Goal: Task Accomplishment & Management: Complete application form

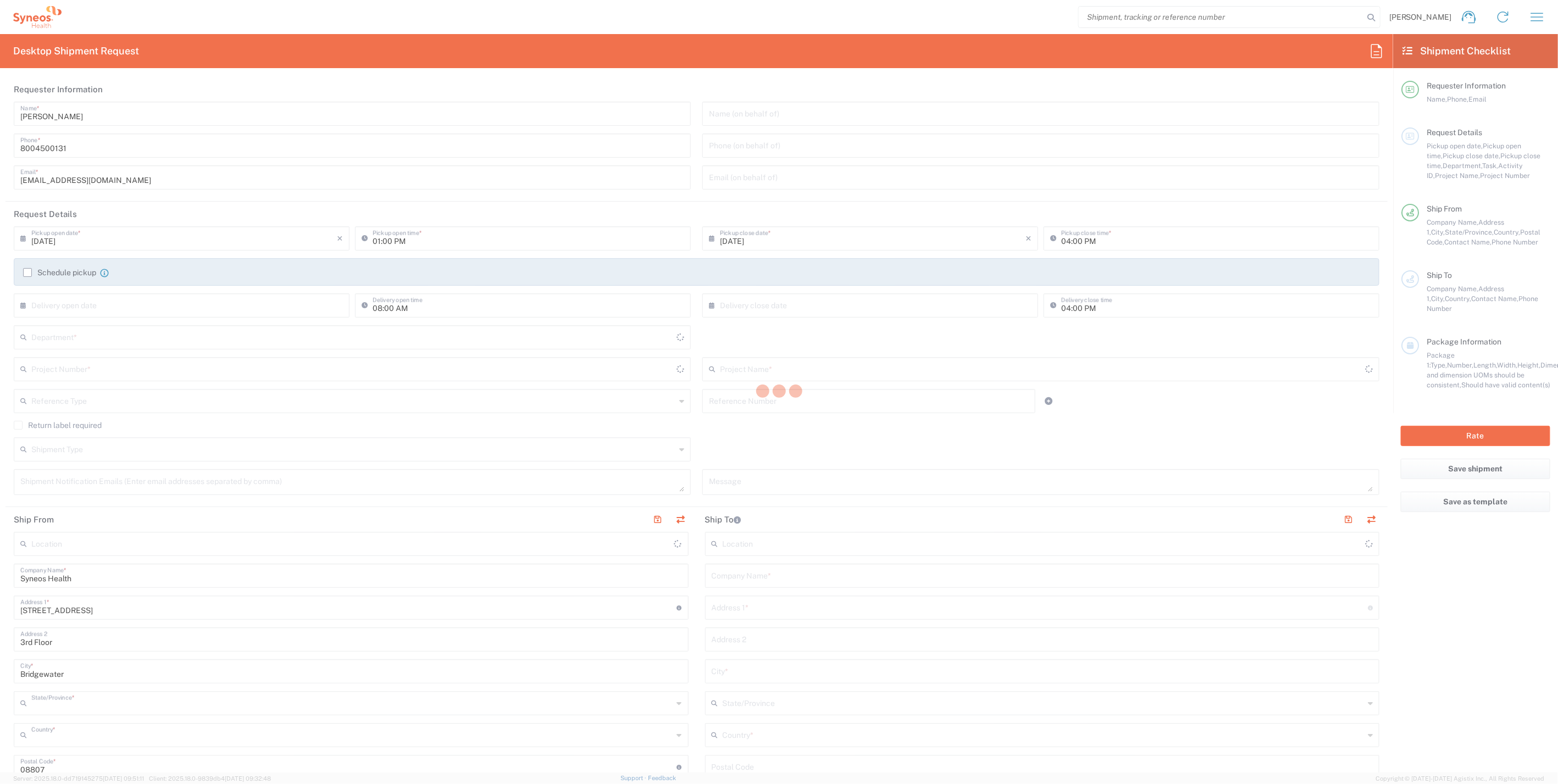
type input "[US_STATE]"
type input "[GEOGRAPHIC_DATA]"
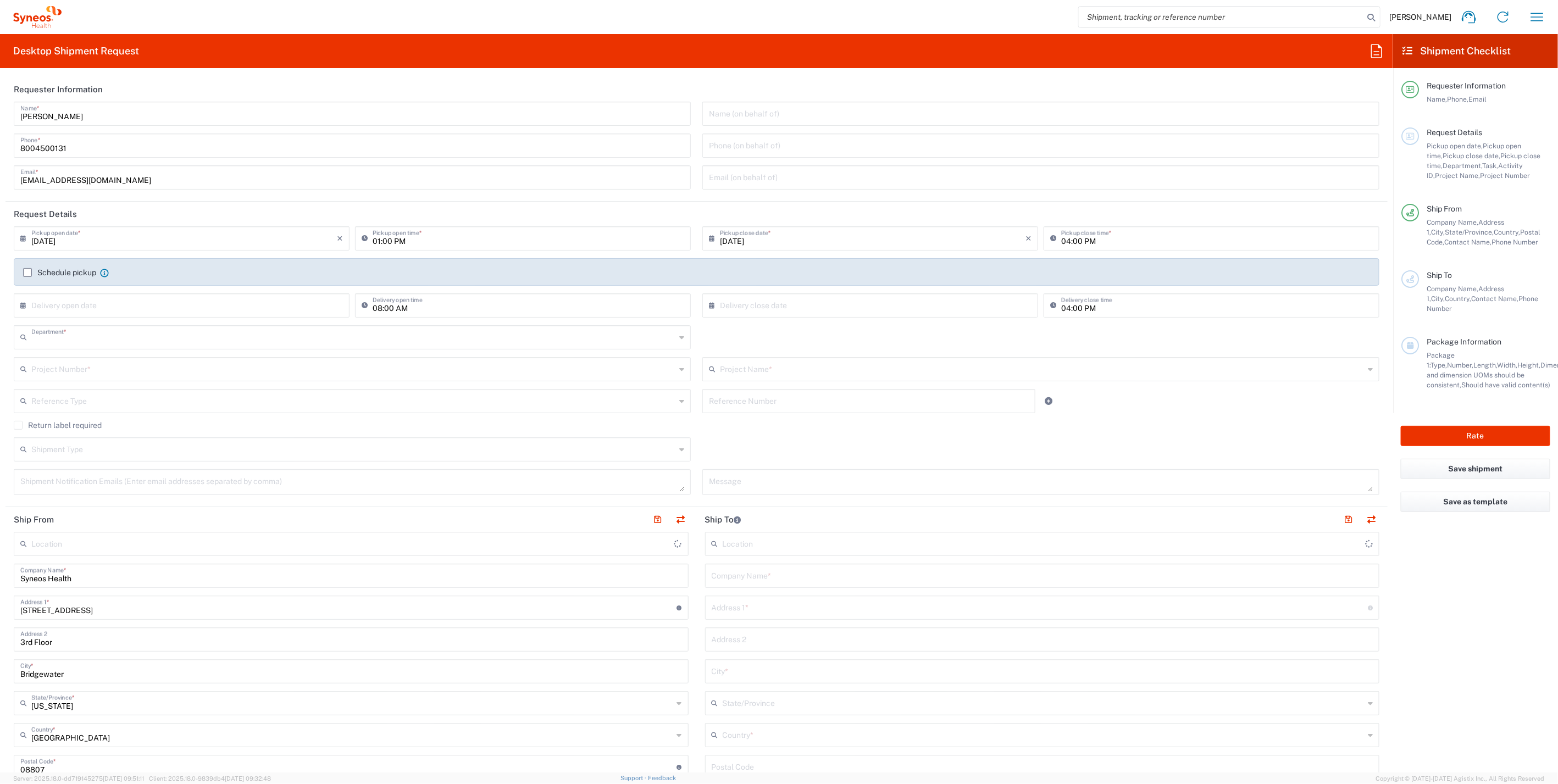
type input "4205"
type input "Syneos Health Commercial Servi- [GEOGRAPHIC_DATA] [GEOGRAPHIC_DATA]"
click at [780, 611] on input "text" at bounding box center [1040, 607] width 657 height 19
click at [774, 576] on input "text" at bounding box center [1043, 575] width 662 height 19
paste input "[PERSON_NAME] [PERSON_NAME]"
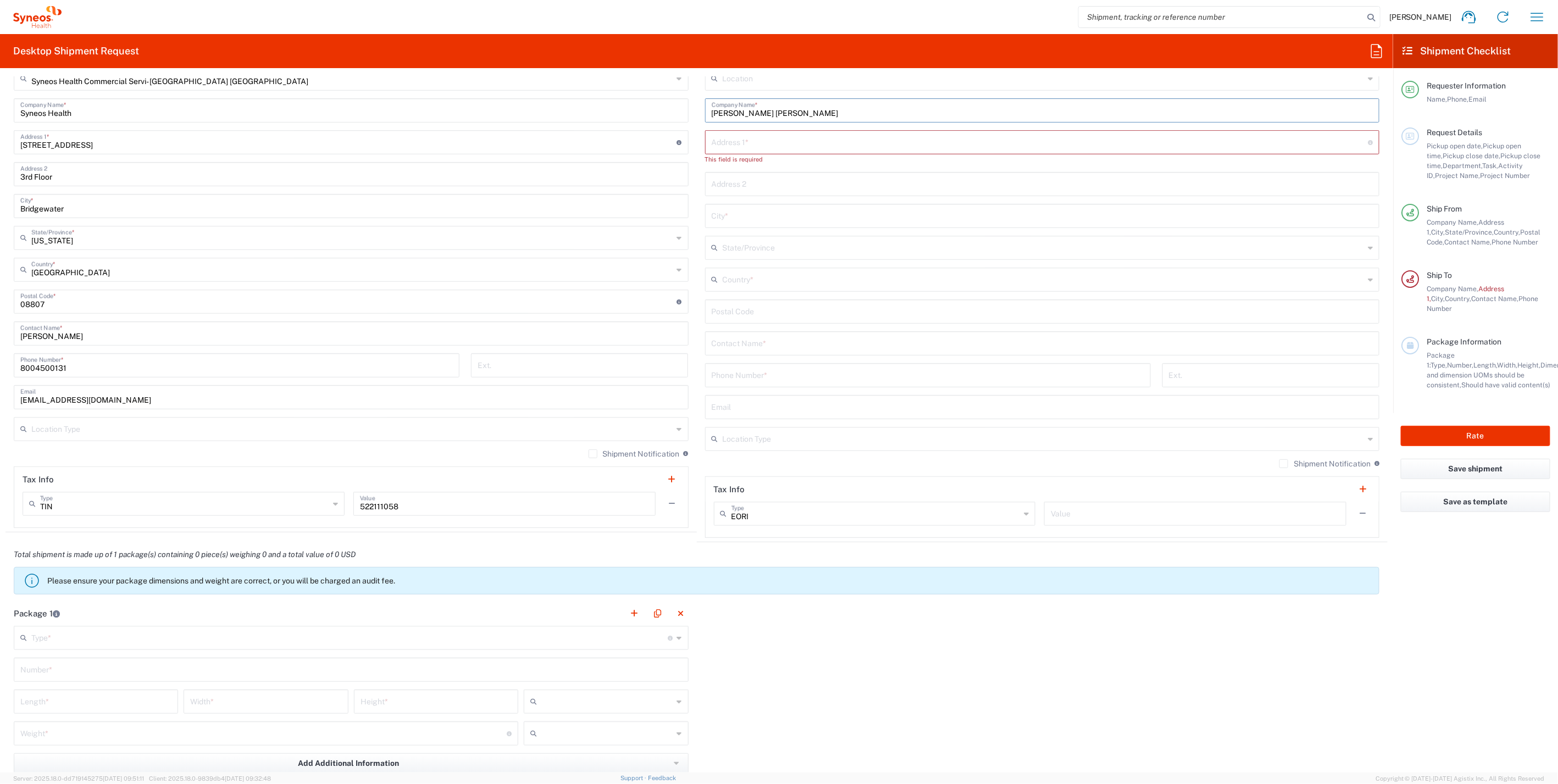
scroll to position [488, 0]
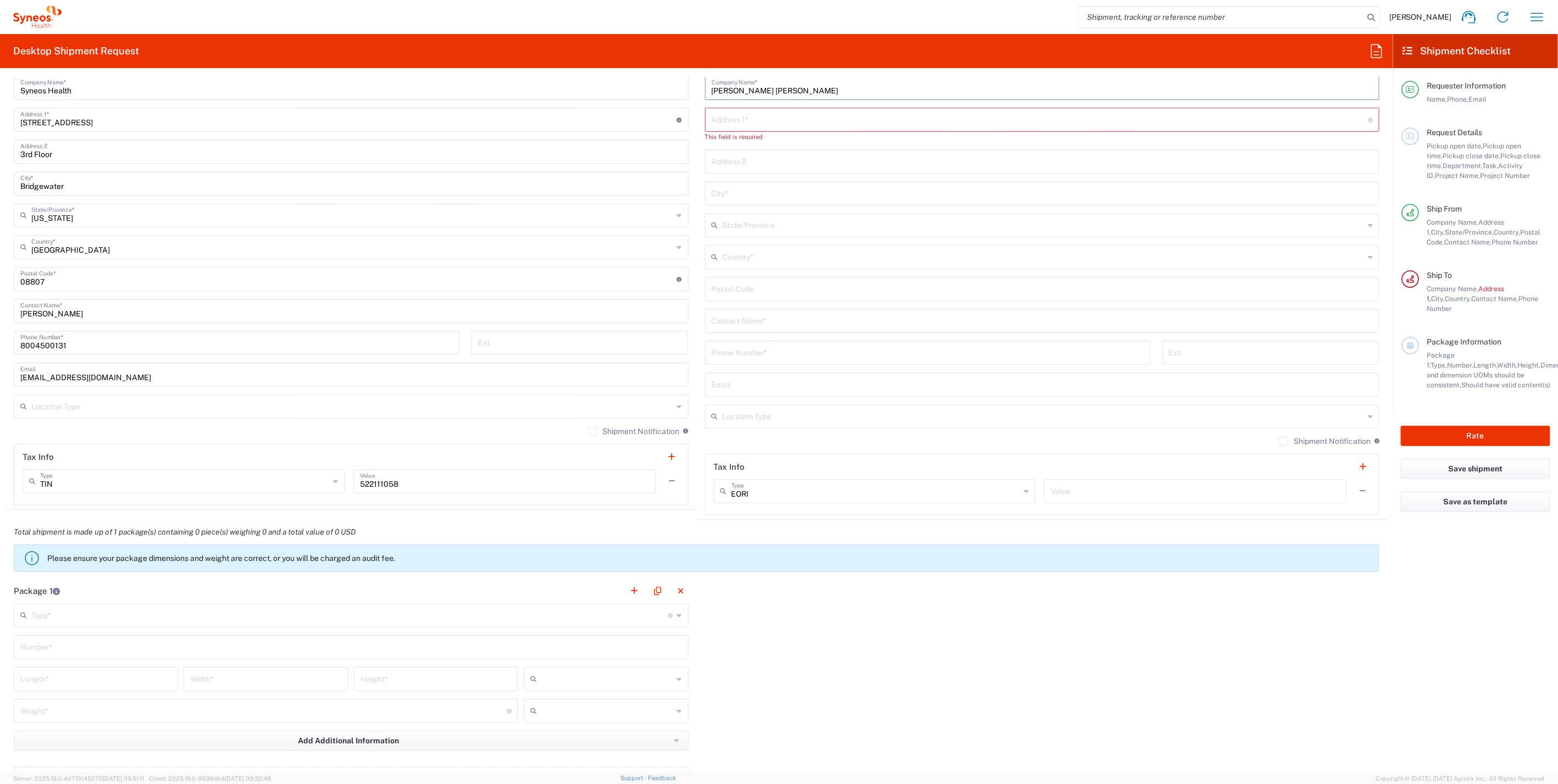
type input "[PERSON_NAME] [PERSON_NAME]"
click at [740, 319] on input "text" at bounding box center [1043, 320] width 662 height 19
paste input "[PERSON_NAME] [PERSON_NAME]"
type input "[PERSON_NAME] [PERSON_NAME]"
click at [761, 256] on input "text" at bounding box center [1043, 256] width 642 height 19
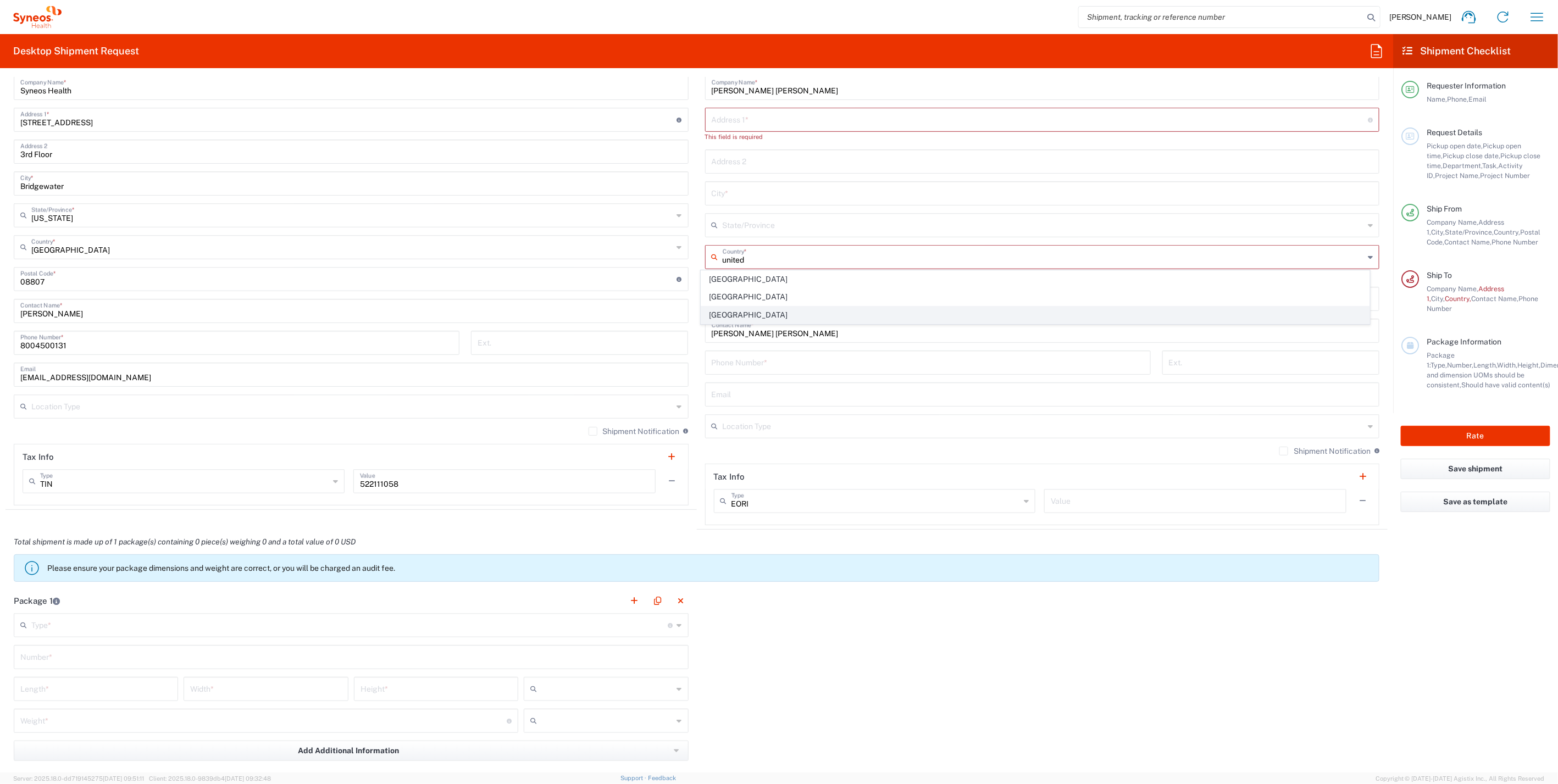
click at [769, 311] on span "[GEOGRAPHIC_DATA]" at bounding box center [1035, 315] width 668 height 17
type input "[GEOGRAPHIC_DATA]"
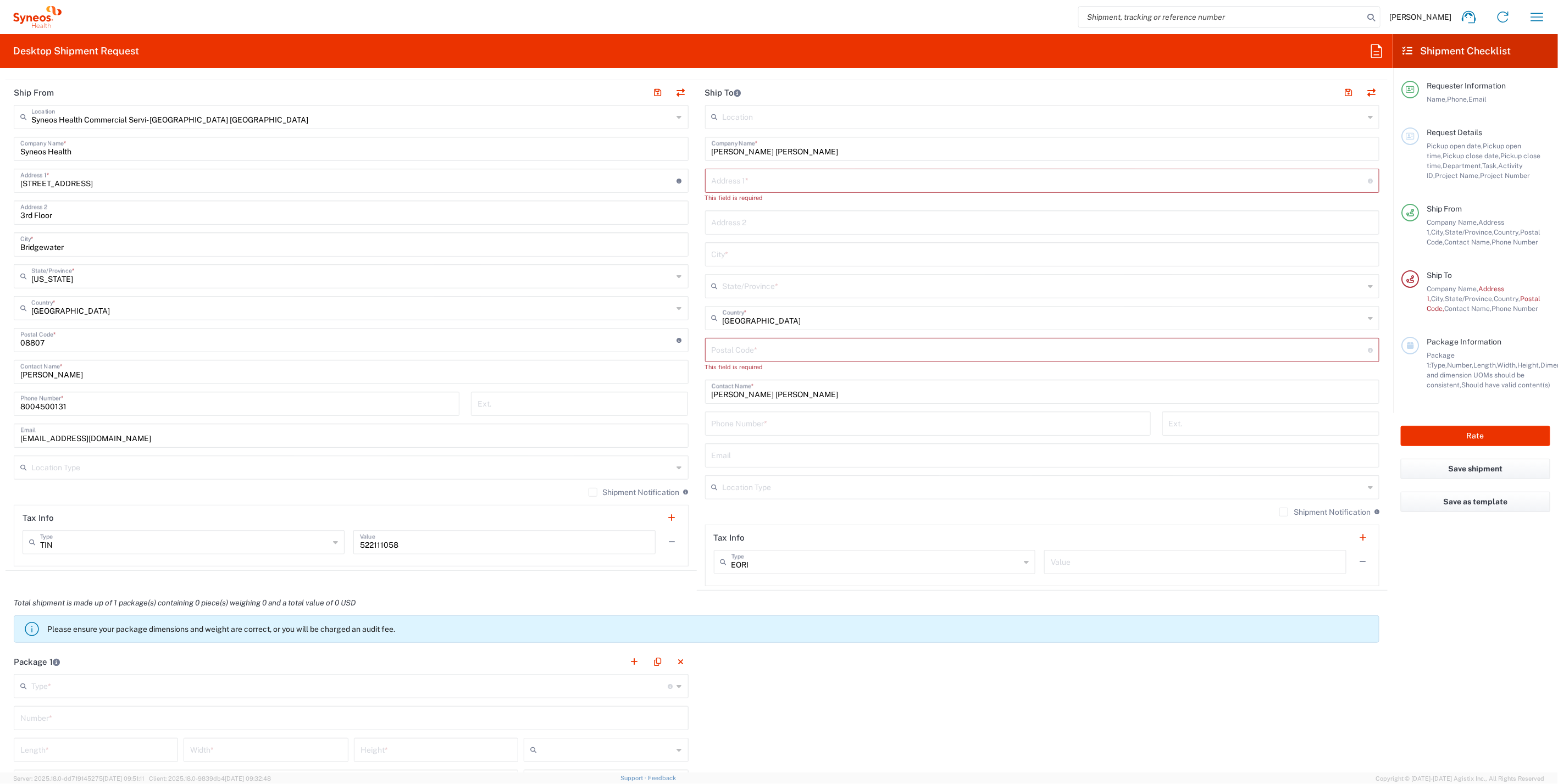
scroll to position [366, 0]
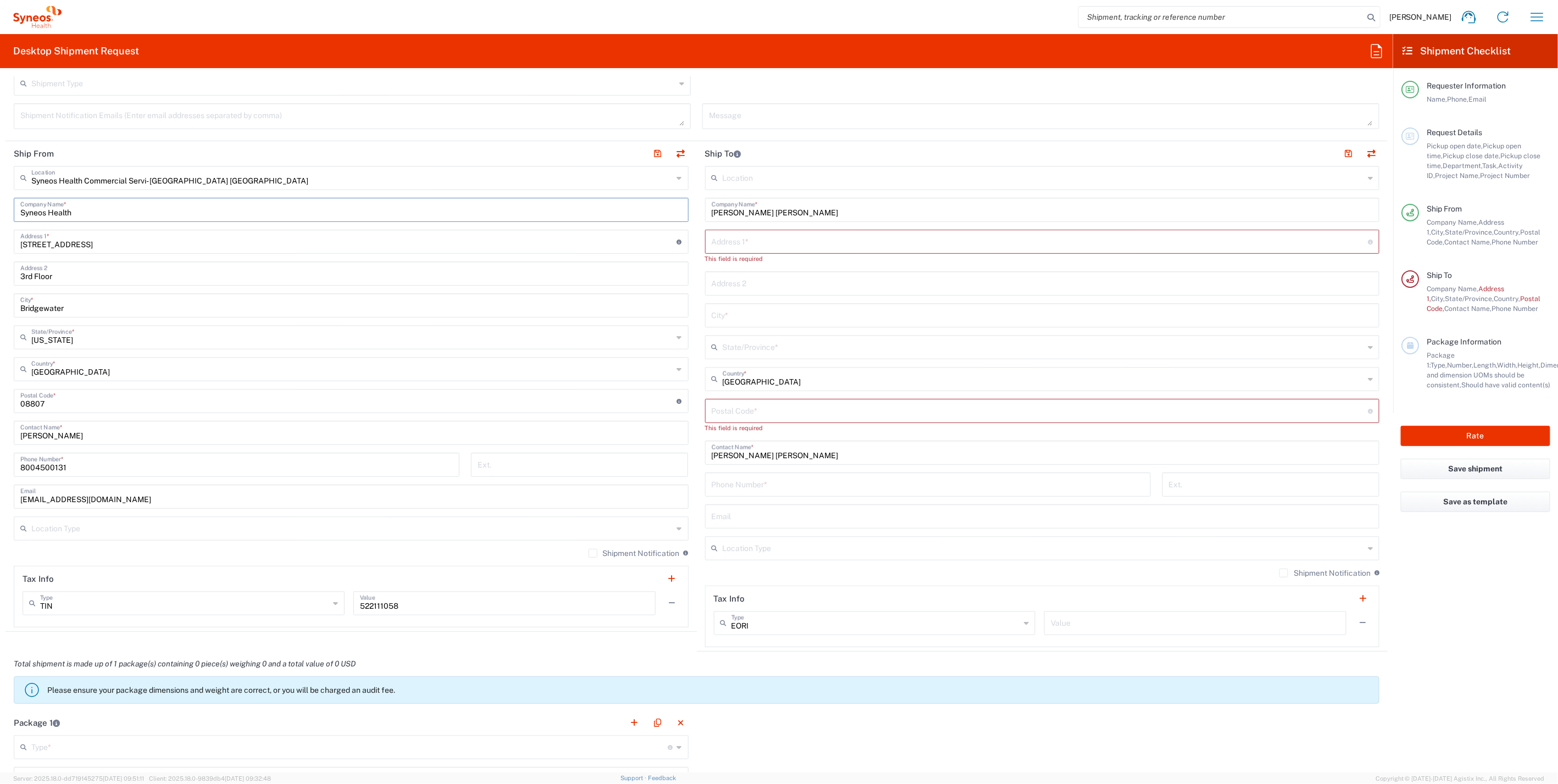
drag, startPoint x: 76, startPoint y: 213, endPoint x: -16, endPoint y: 211, distance: 92.0
click at [0, 211] on html "[PERSON_NAME] Home Shipment estimator Shipment tracking Desktop shipment reques…" at bounding box center [779, 392] width 1558 height 784
drag, startPoint x: 87, startPoint y: 436, endPoint x: -45, endPoint y: 430, distance: 132.1
click at [0, 430] on html "[PERSON_NAME] Home Shipment estimator Shipment tracking Desktop shipment reques…" at bounding box center [779, 392] width 1558 height 784
paste input "Syneos Health"
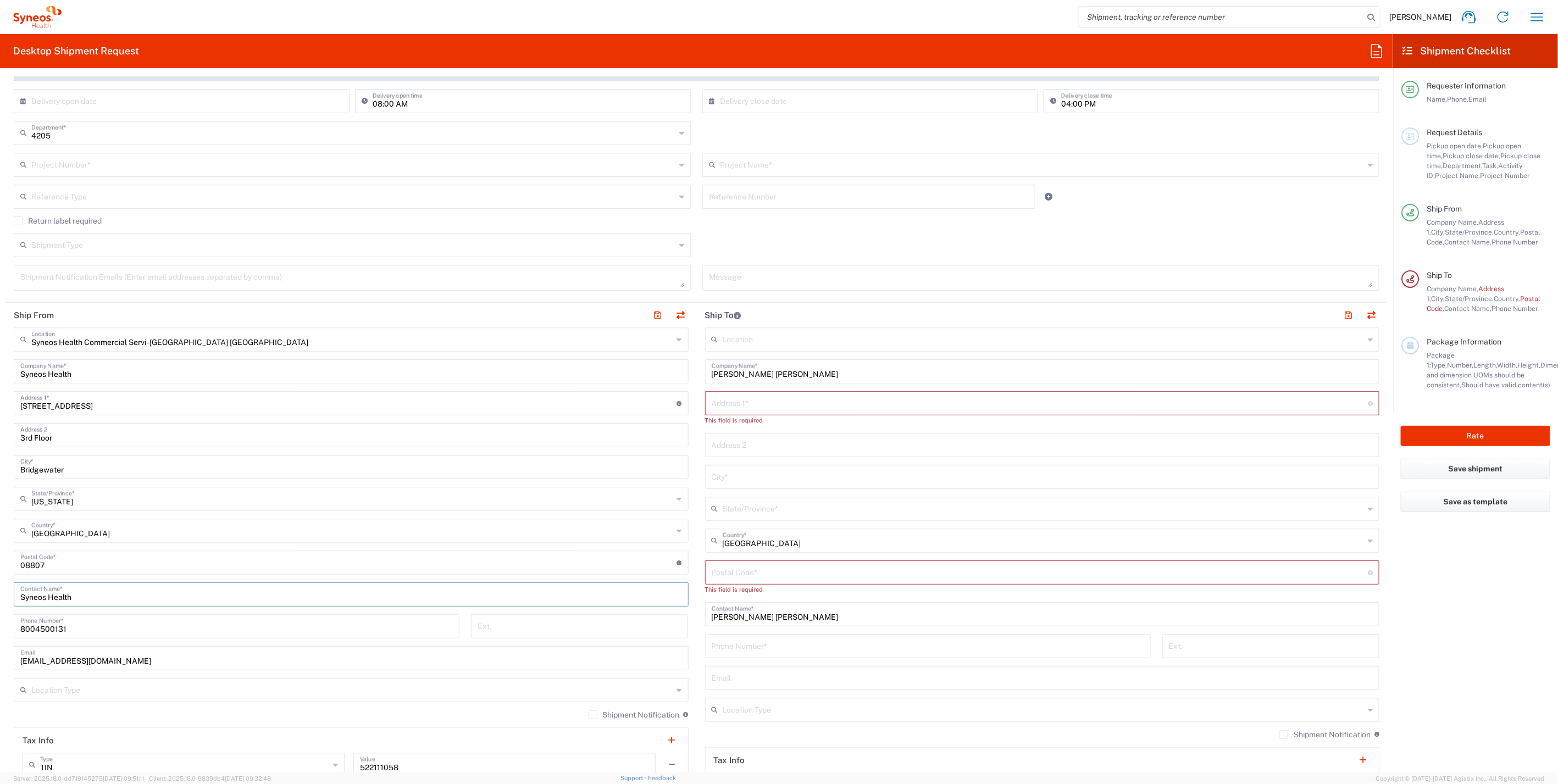
scroll to position [0, 0]
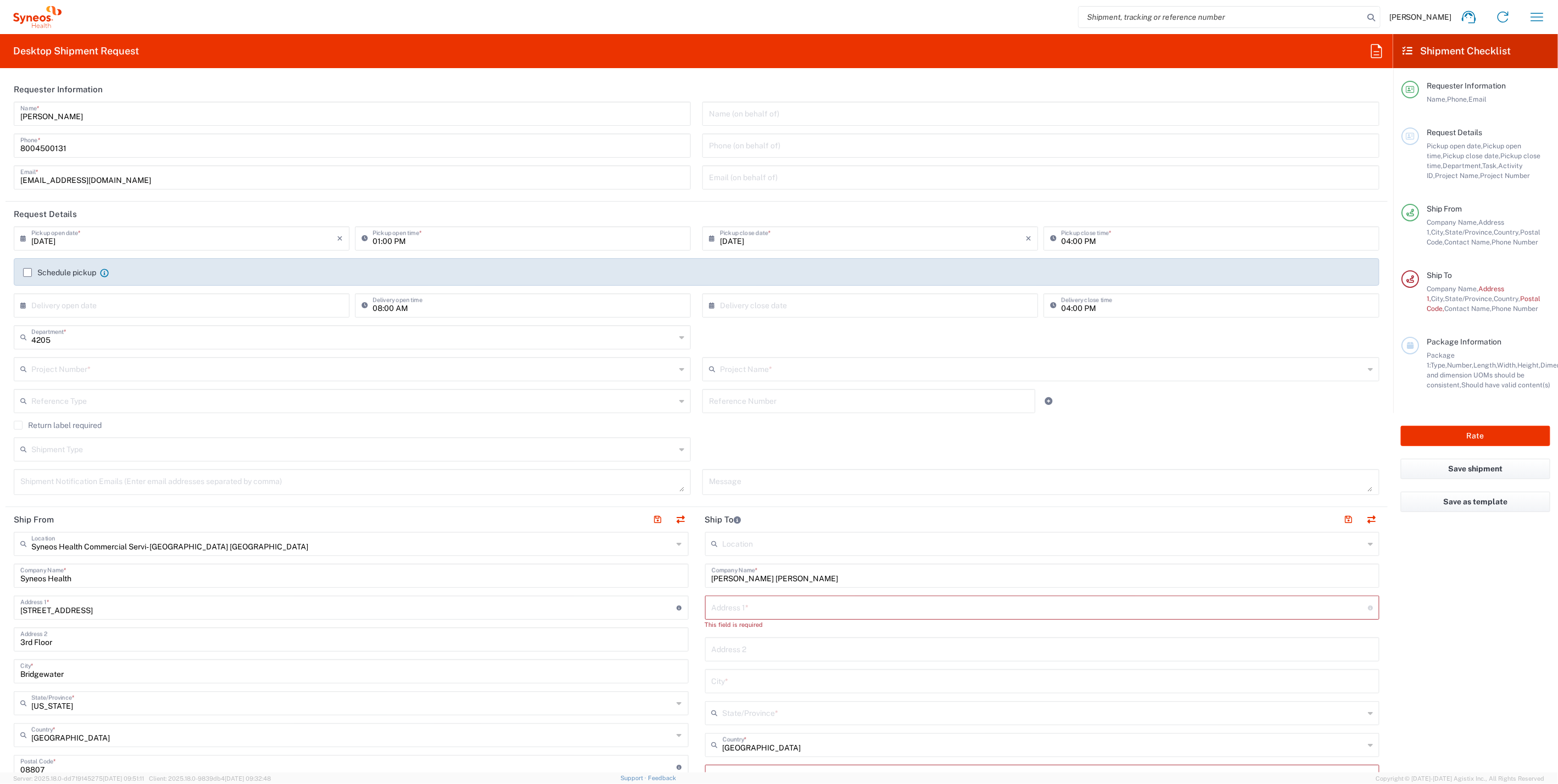
type input "Syneos Health"
drag, startPoint x: 75, startPoint y: 111, endPoint x: -84, endPoint y: 110, distance: 159.0
click at [0, 110] on html "[PERSON_NAME] Home Shipment estimator Shipment tracking Desktop shipment reques…" at bounding box center [779, 392] width 1558 height 784
paste input "Syneos Health"
type input "Syneos Health"
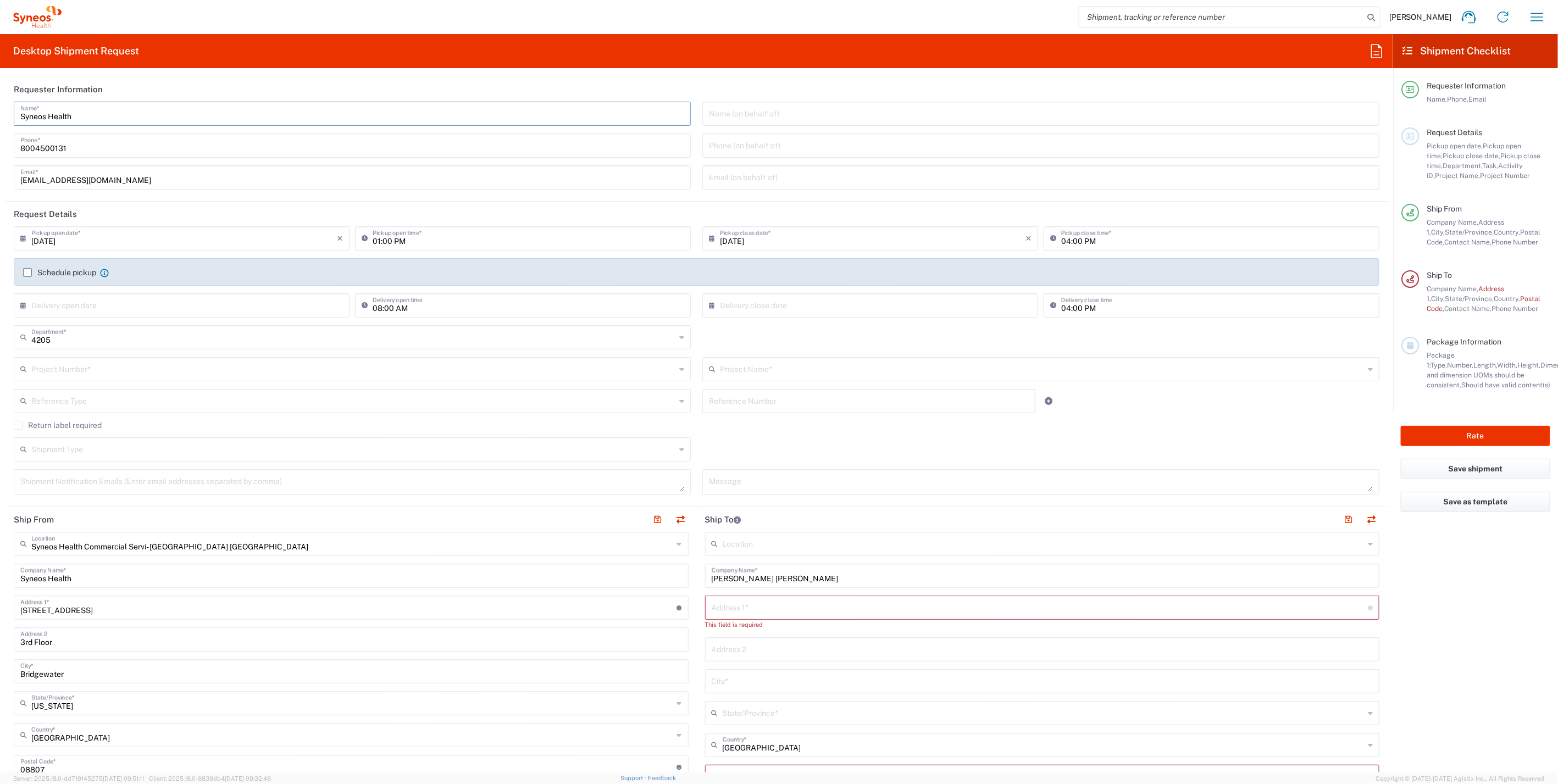
click at [107, 374] on input "text" at bounding box center [353, 368] width 644 height 19
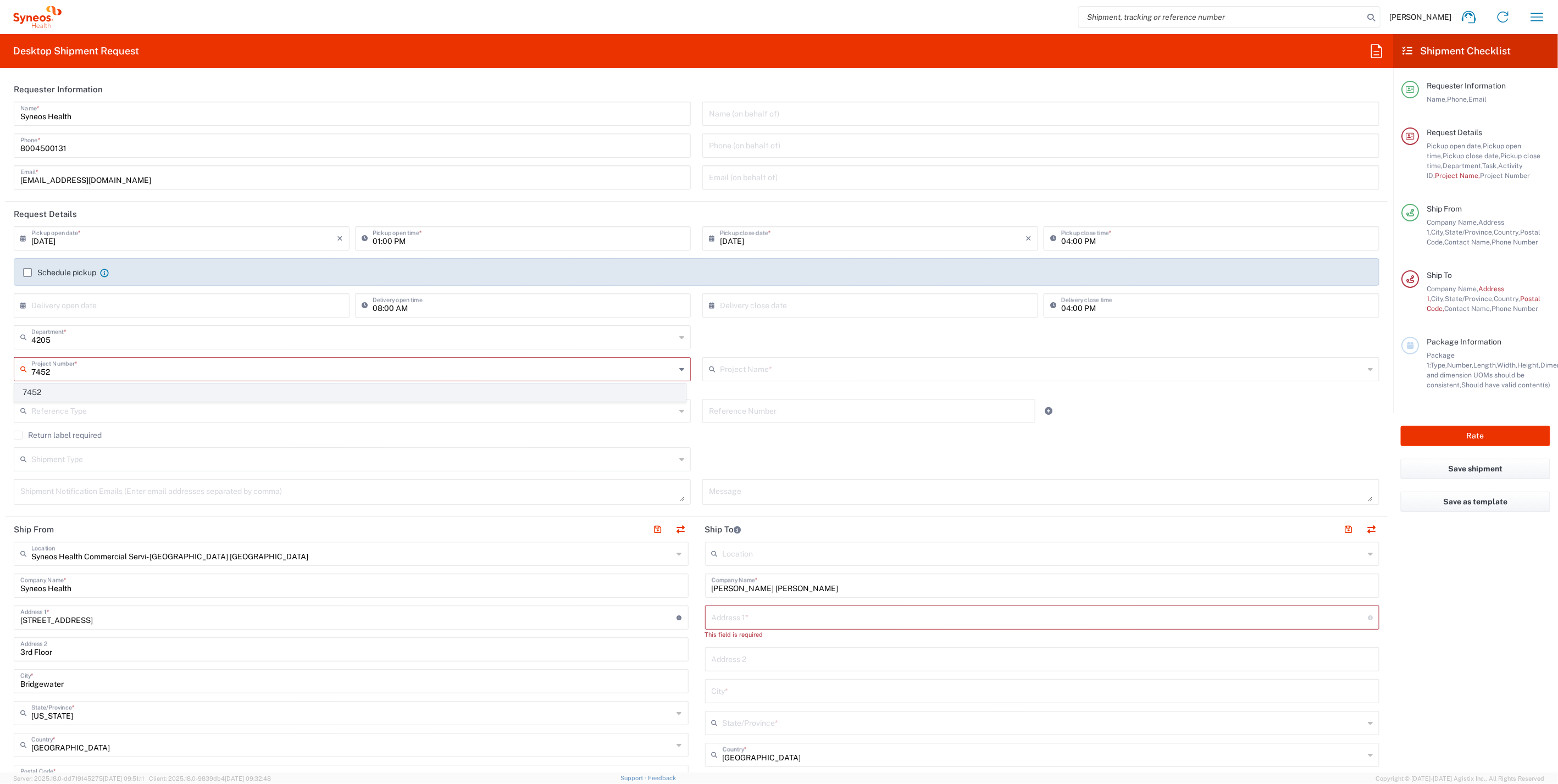
type input "7452"
click at [85, 395] on span "7452" at bounding box center [350, 392] width 671 height 17
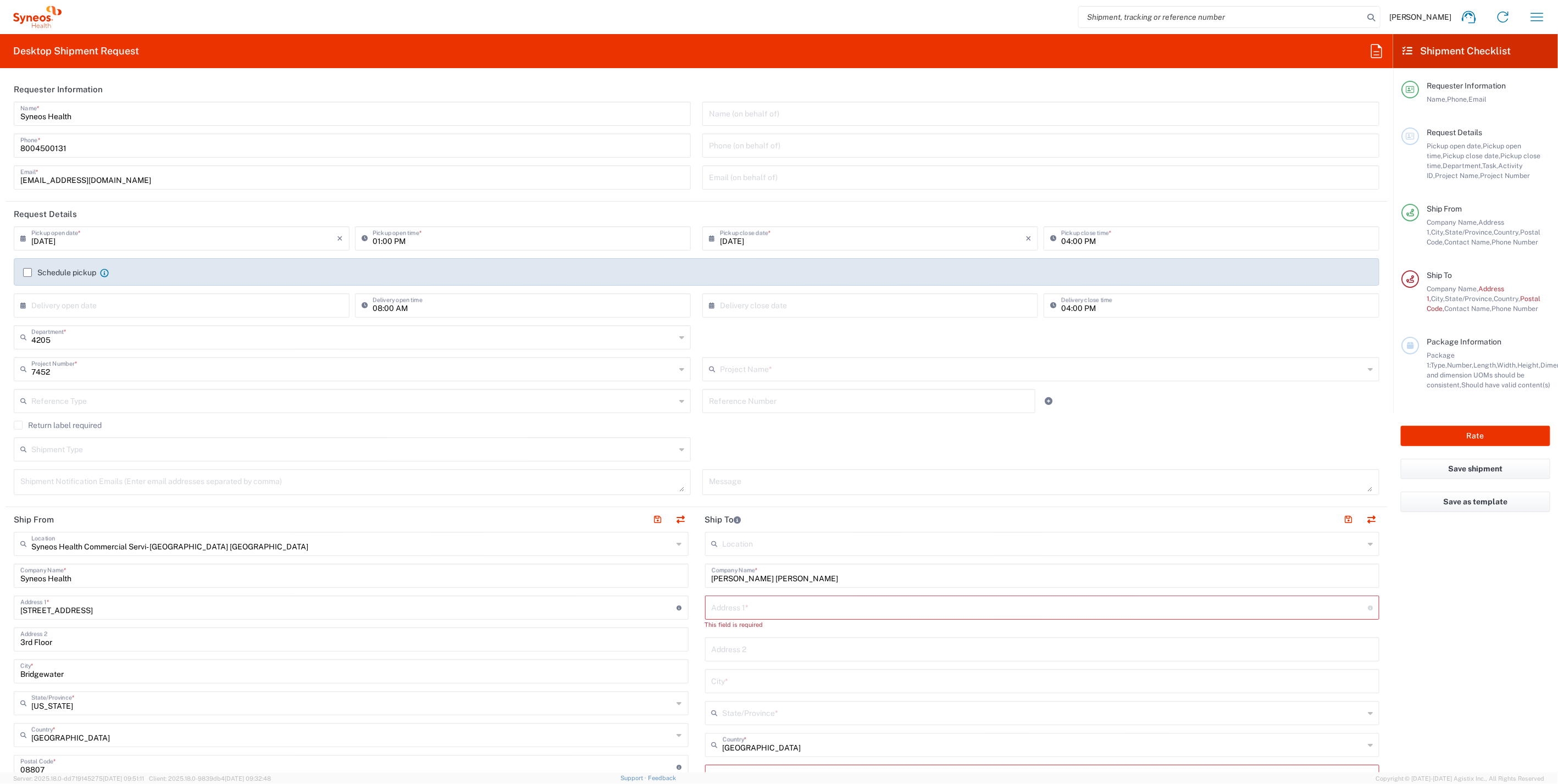
type input "TEL-US - BI (2048)"
click at [22, 426] on label "Return label required" at bounding box center [57, 425] width 88 height 9
click at [18, 425] on input "Return label required" at bounding box center [18, 425] width 0 height 0
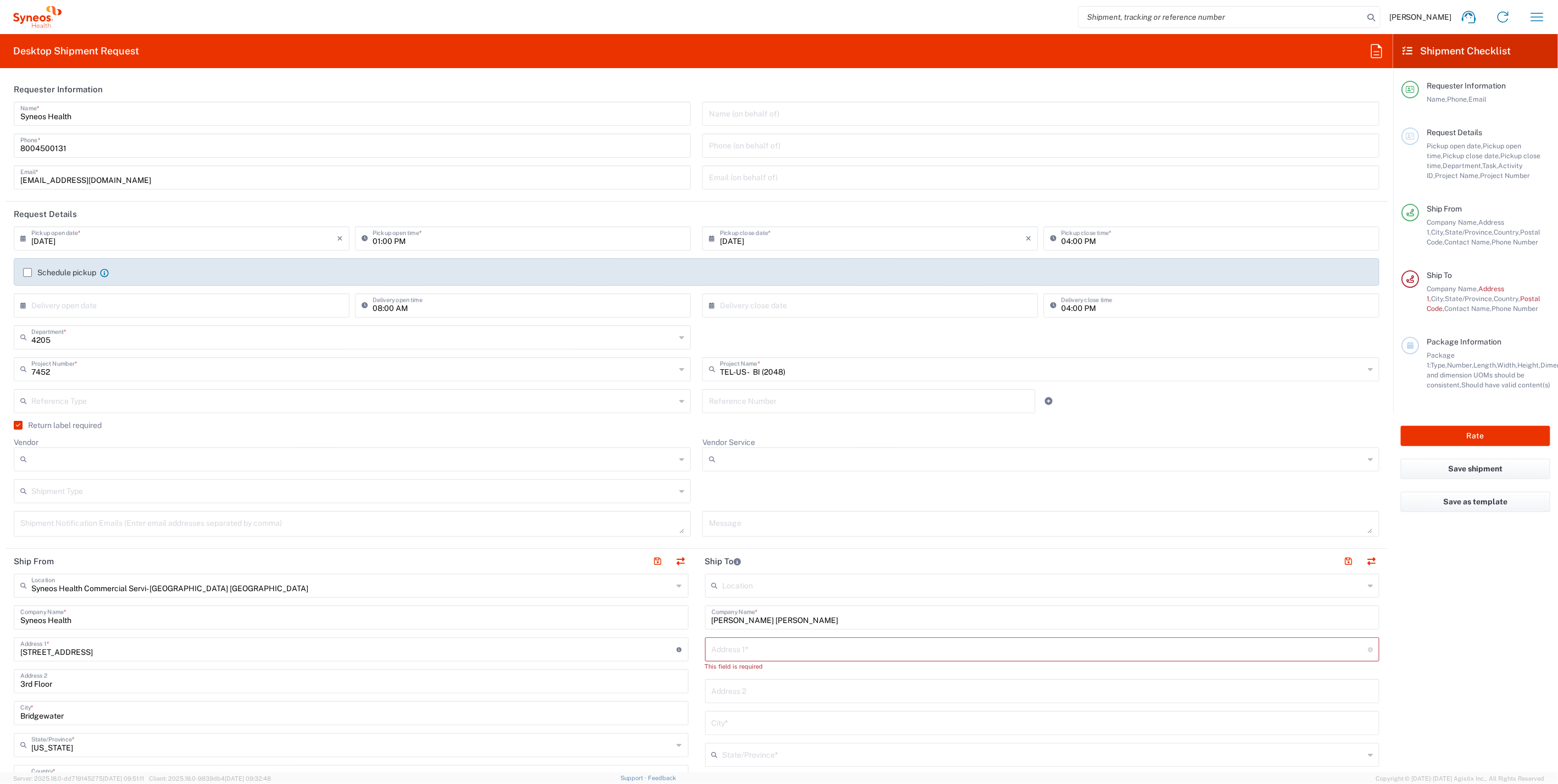
click at [34, 452] on input "Vendor" at bounding box center [353, 459] width 644 height 18
click at [46, 514] on span "UPS" at bounding box center [350, 519] width 671 height 17
type input "UPS"
click at [786, 467] on input "Vendor Service" at bounding box center [1041, 459] width 644 height 18
click at [731, 482] on span "Ground" at bounding box center [1034, 482] width 671 height 17
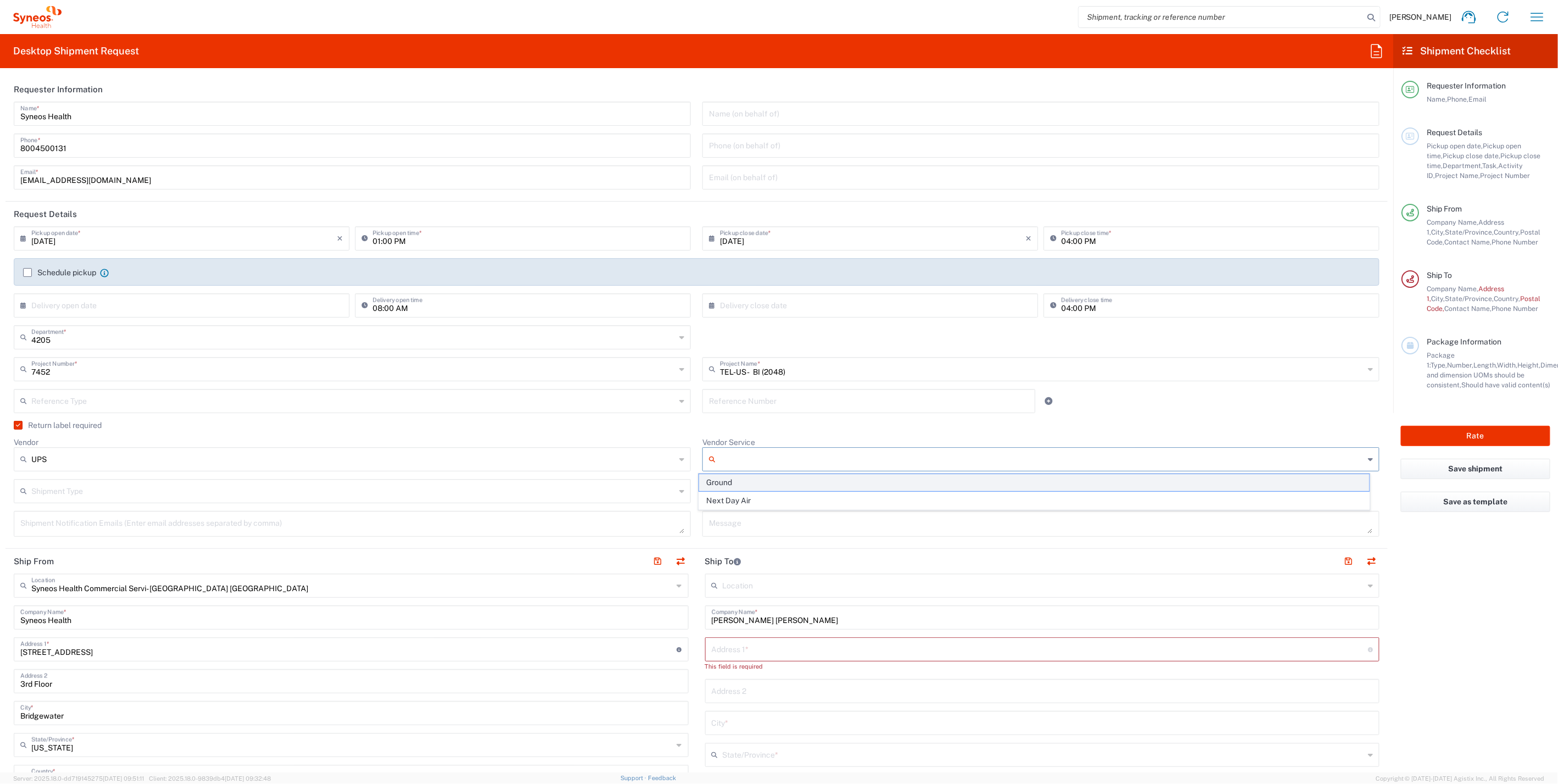
type input "Ground"
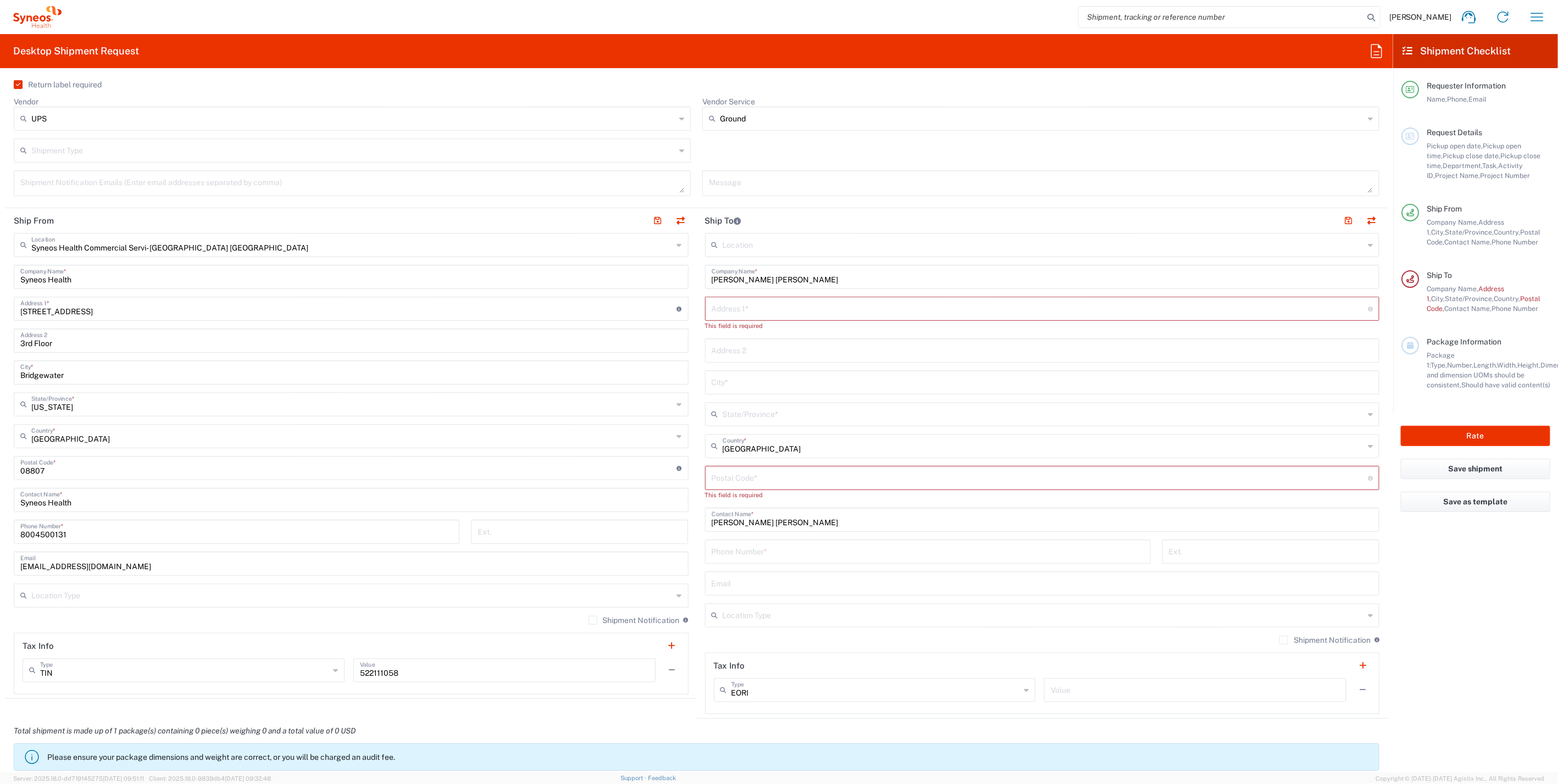
scroll to position [366, 0]
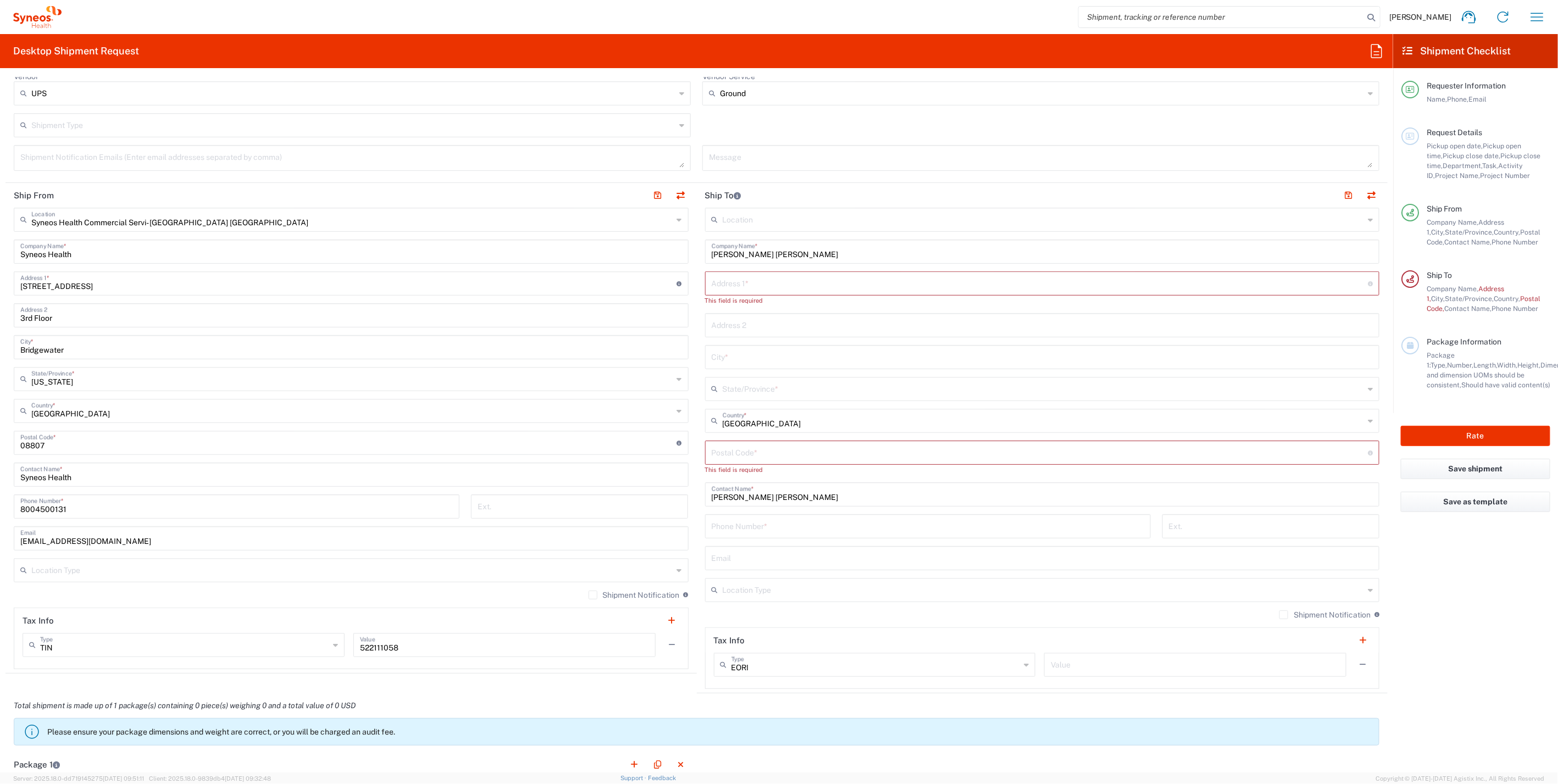
click at [754, 279] on input "text" at bounding box center [1040, 283] width 657 height 19
paste input "[STREET_ADDRESS]"
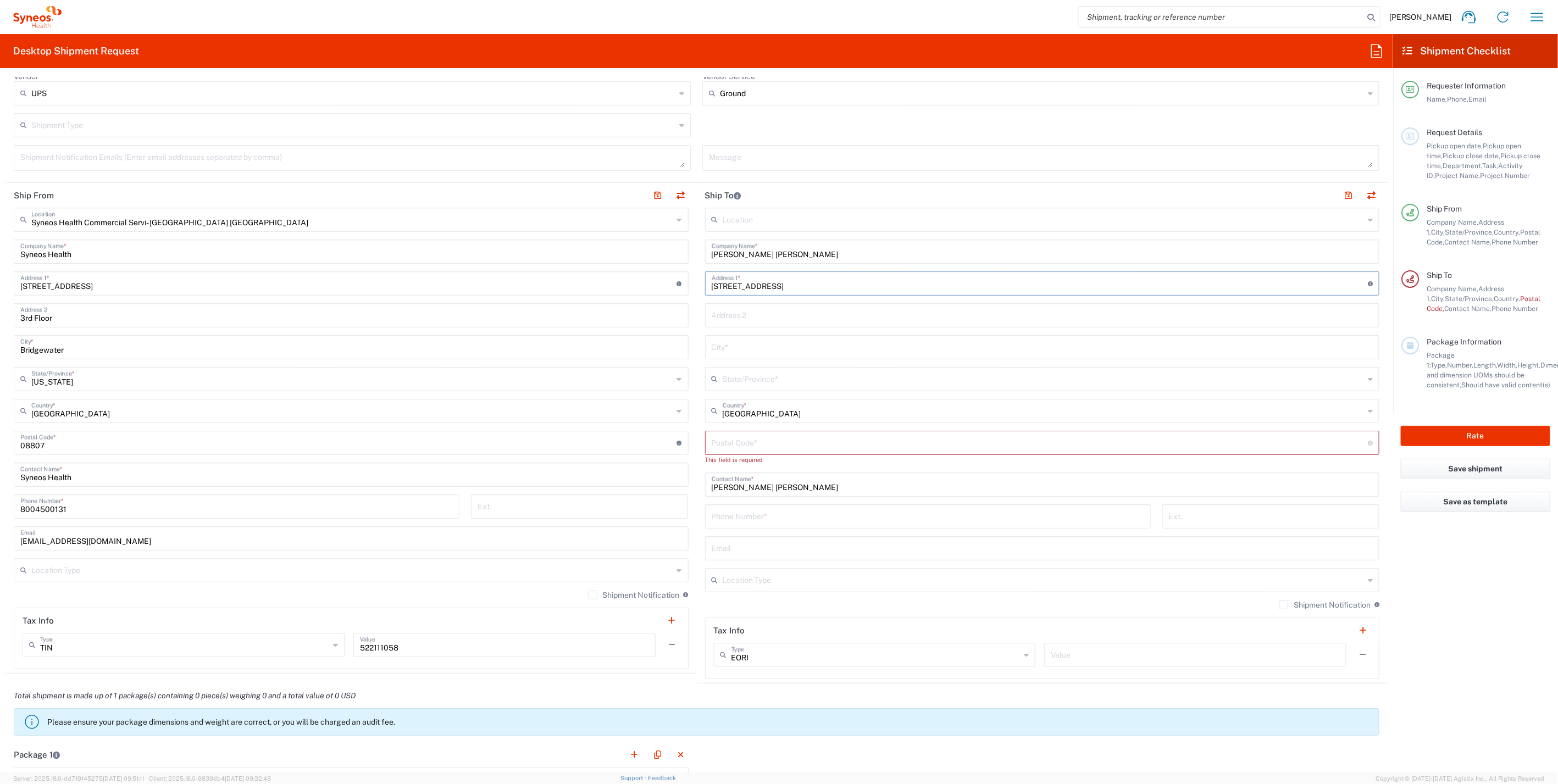
type input "[STREET_ADDRESS]"
click at [753, 441] on input "undefined" at bounding box center [1040, 442] width 657 height 19
paste input "16248"
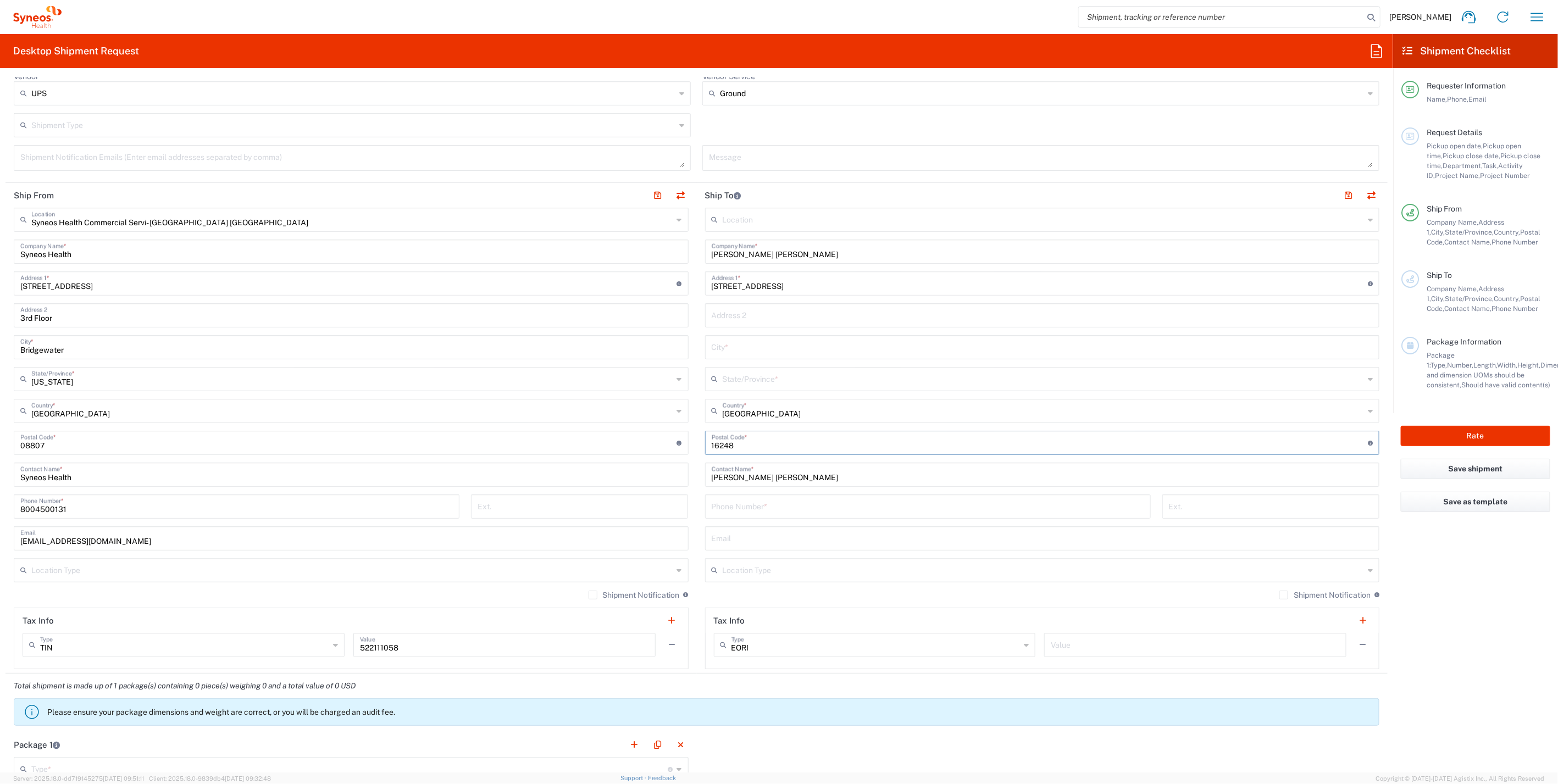
type input "16248"
click at [757, 381] on input "text" at bounding box center [1043, 378] width 642 height 19
click at [788, 281] on input "[STREET_ADDRESS]" at bounding box center [1040, 283] width 657 height 19
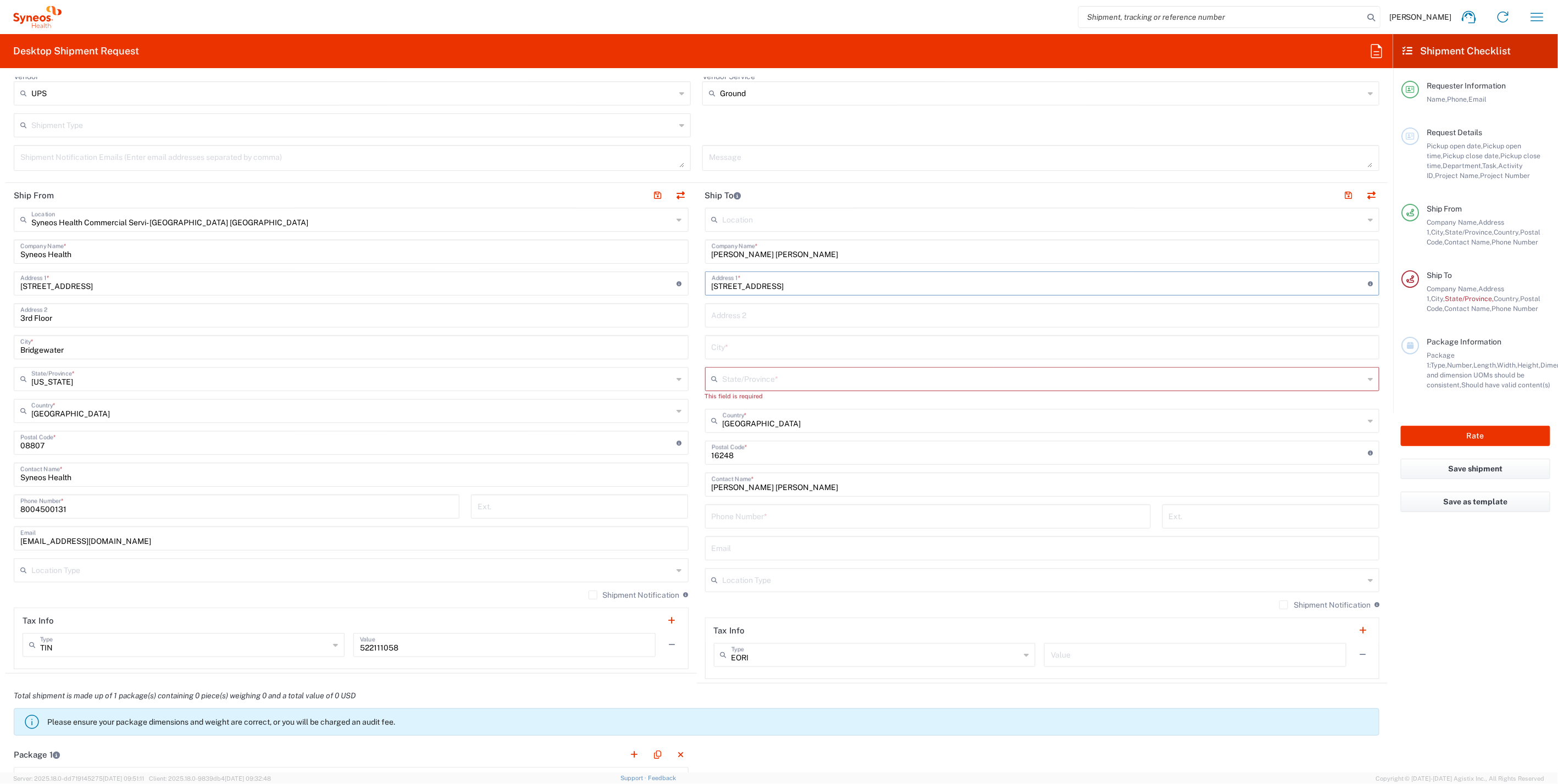
click at [788, 281] on input "[STREET_ADDRESS]" at bounding box center [1040, 283] width 657 height 19
type input "[STREET_ADDRESS]"
click at [774, 352] on input "text" at bounding box center [1043, 346] width 662 height 19
paste input "Rimersburg"
type input "Rimersburg"
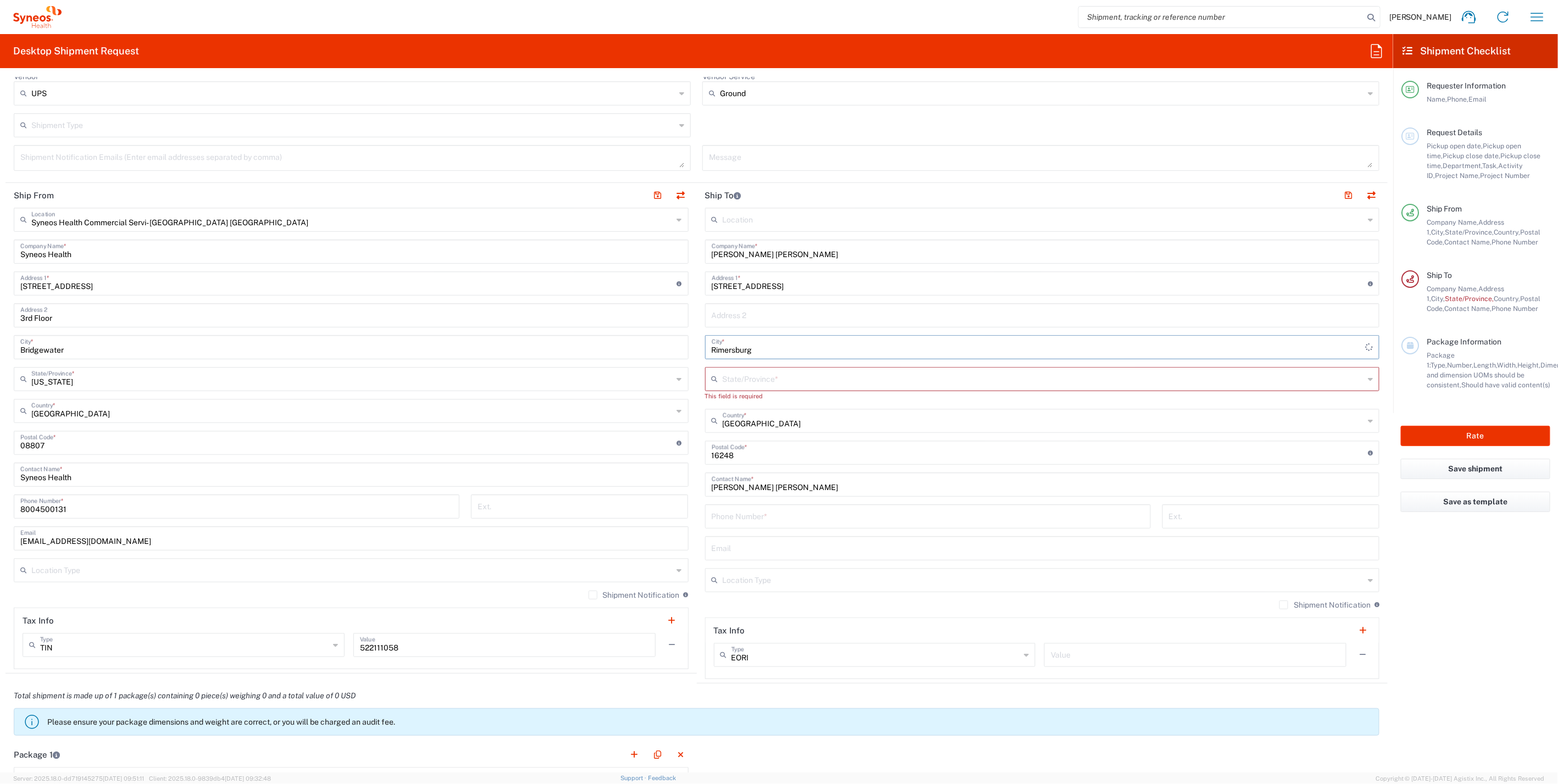
click at [764, 378] on input "text" at bounding box center [1043, 378] width 642 height 19
click at [746, 418] on span "[US_STATE]" at bounding box center [1035, 420] width 668 height 17
type input "[US_STATE]"
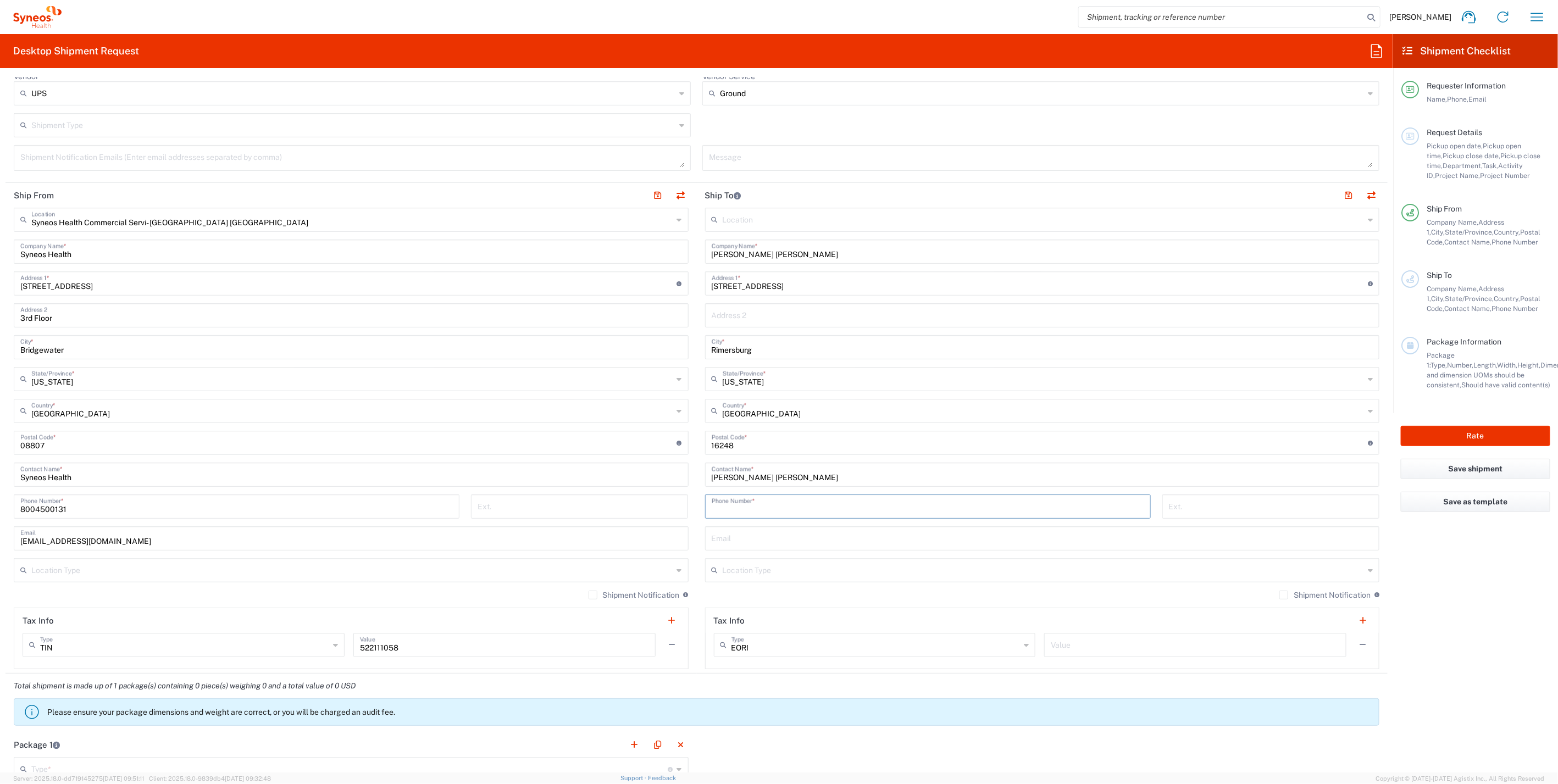
click at [723, 505] on input "tel" at bounding box center [928, 506] width 432 height 19
paste input "8143165622"
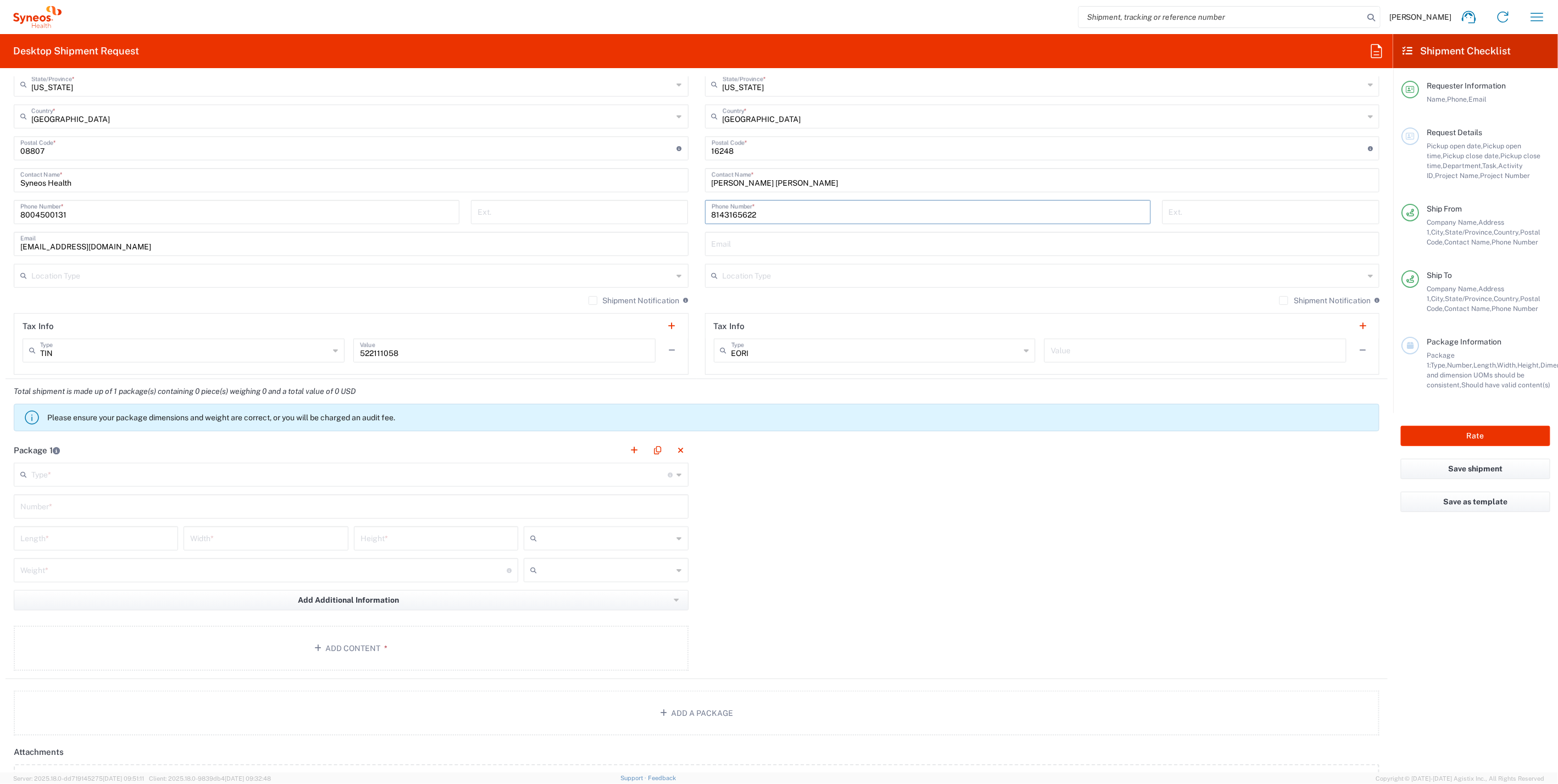
scroll to position [671, 0]
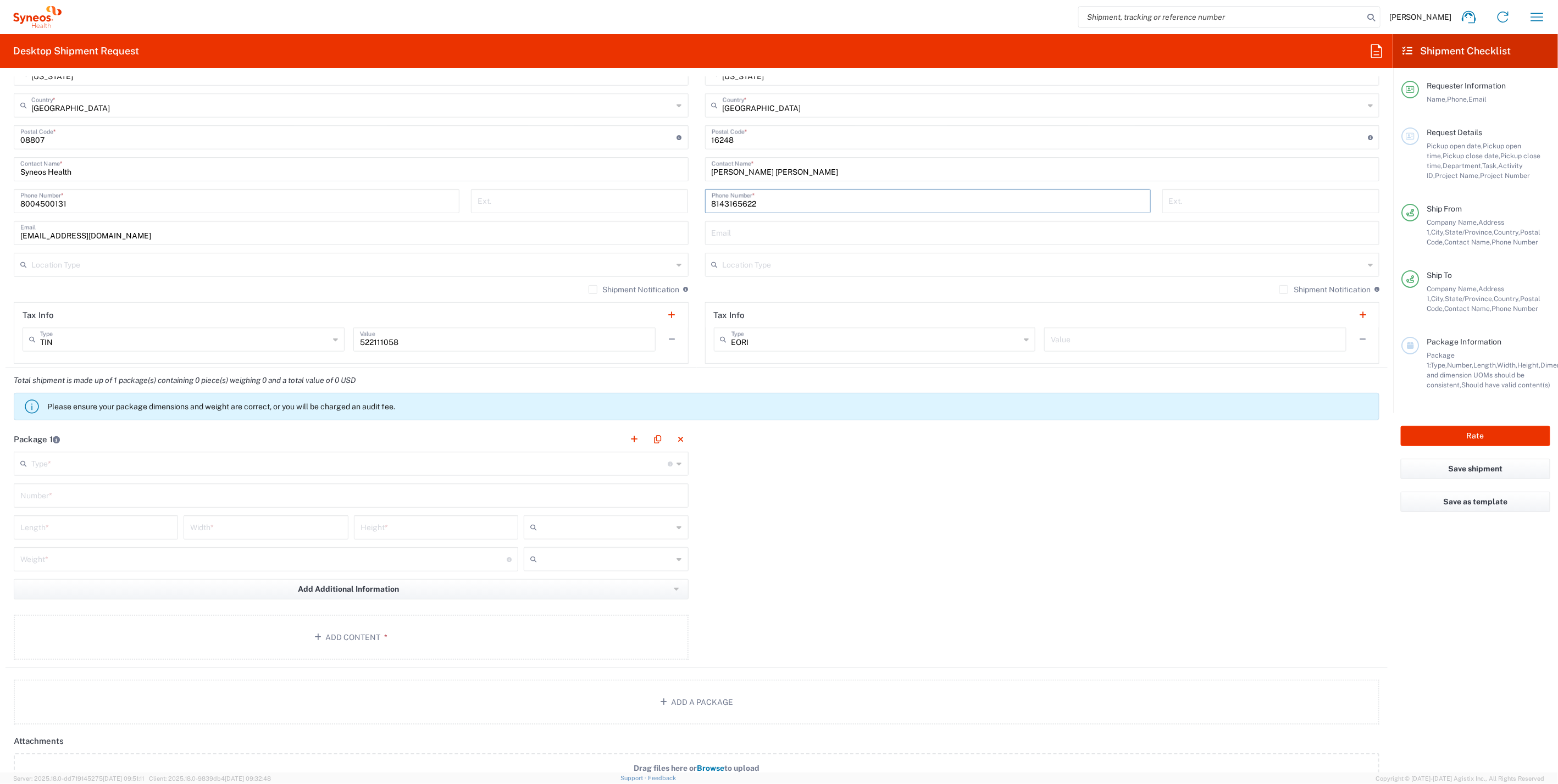
type input "8143165622"
click at [97, 459] on input "text" at bounding box center [350, 463] width 637 height 19
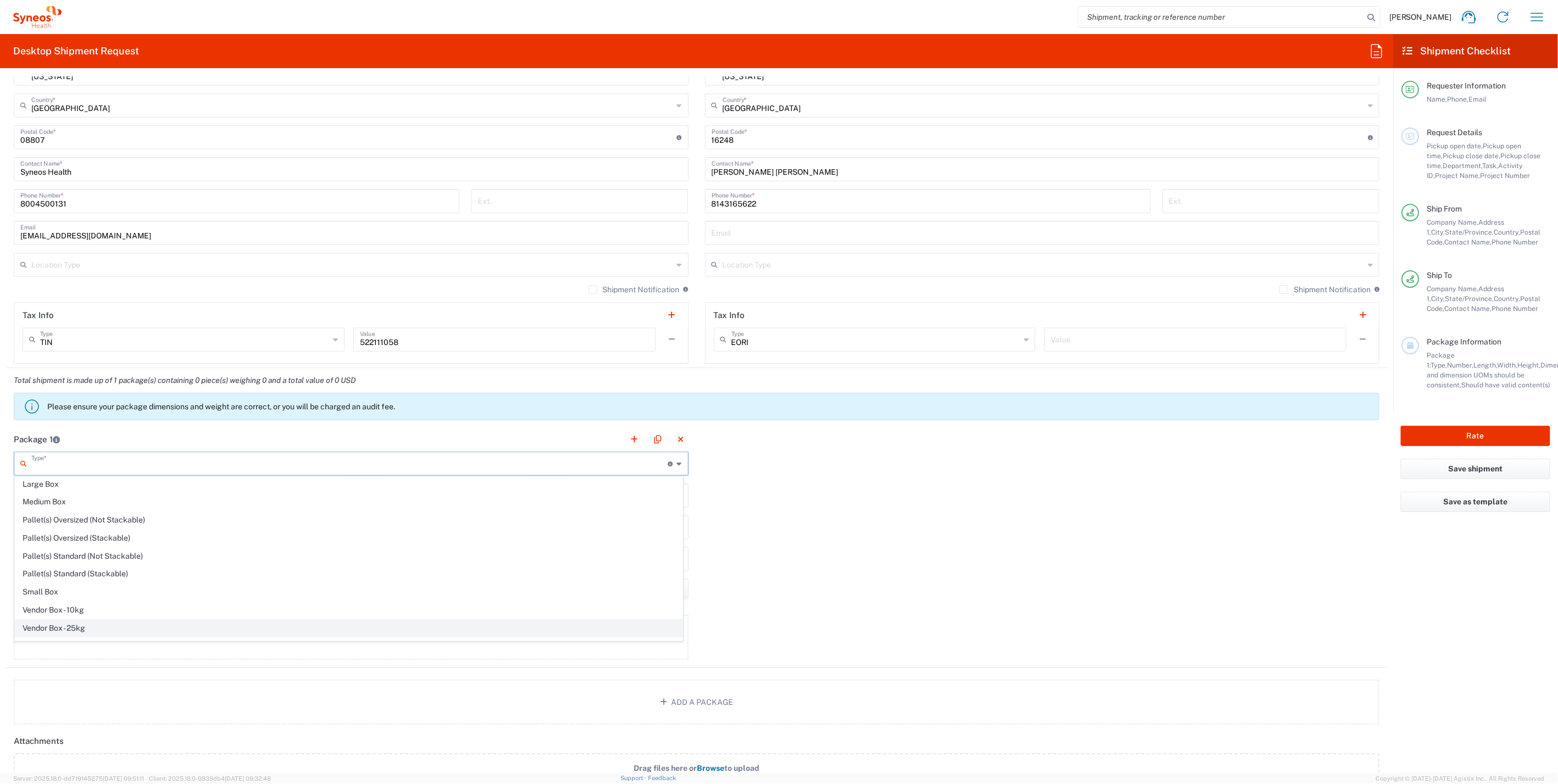
scroll to position [30, 0]
click at [56, 632] on span "Your Packaging" at bounding box center [349, 636] width 668 height 17
type input "Your Packaging"
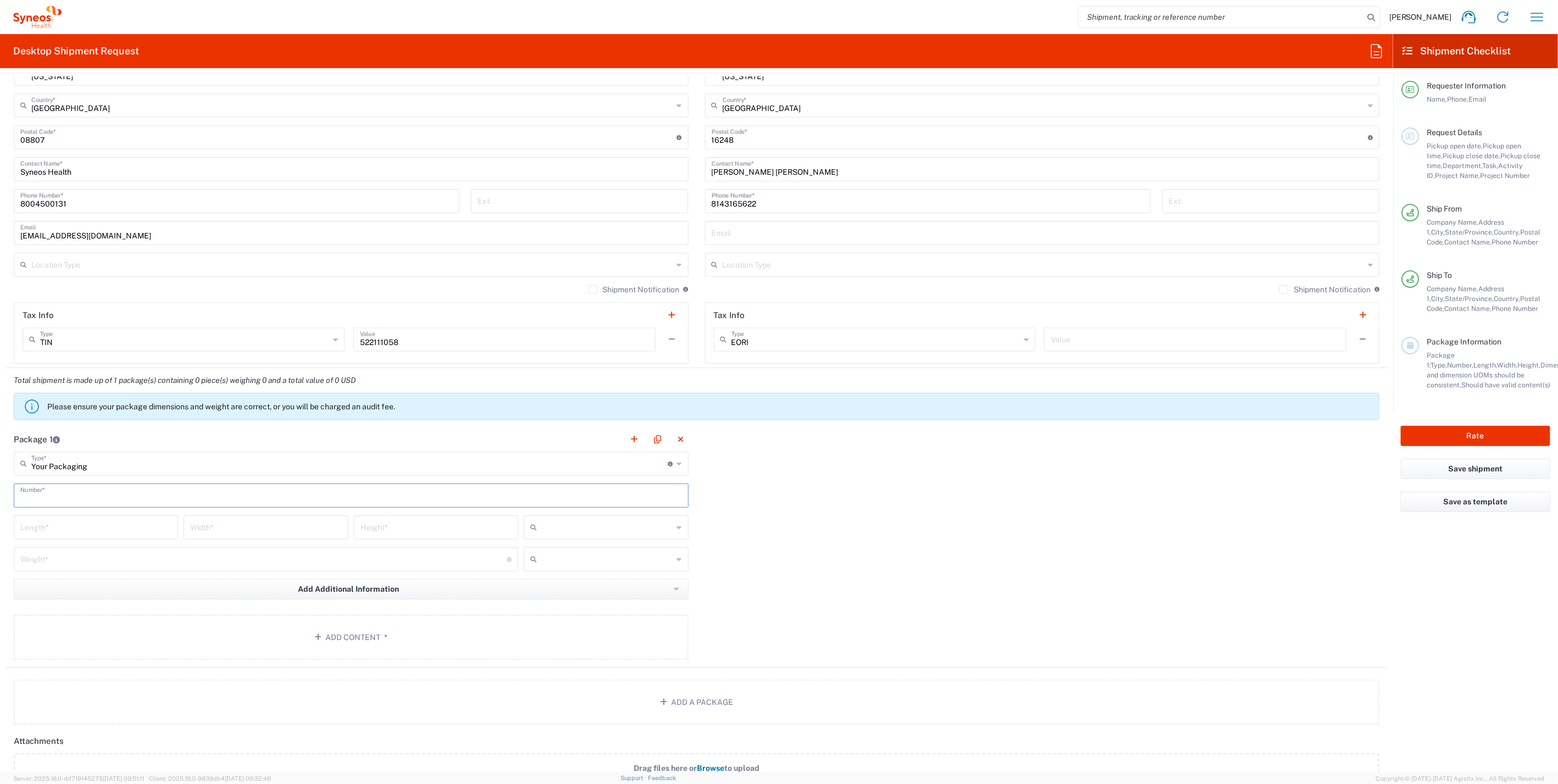
click at [82, 494] on input "text" at bounding box center [351, 494] width 662 height 19
type input "1"
click at [85, 530] on input "number" at bounding box center [96, 526] width 151 height 19
type input "21"
type input "16"
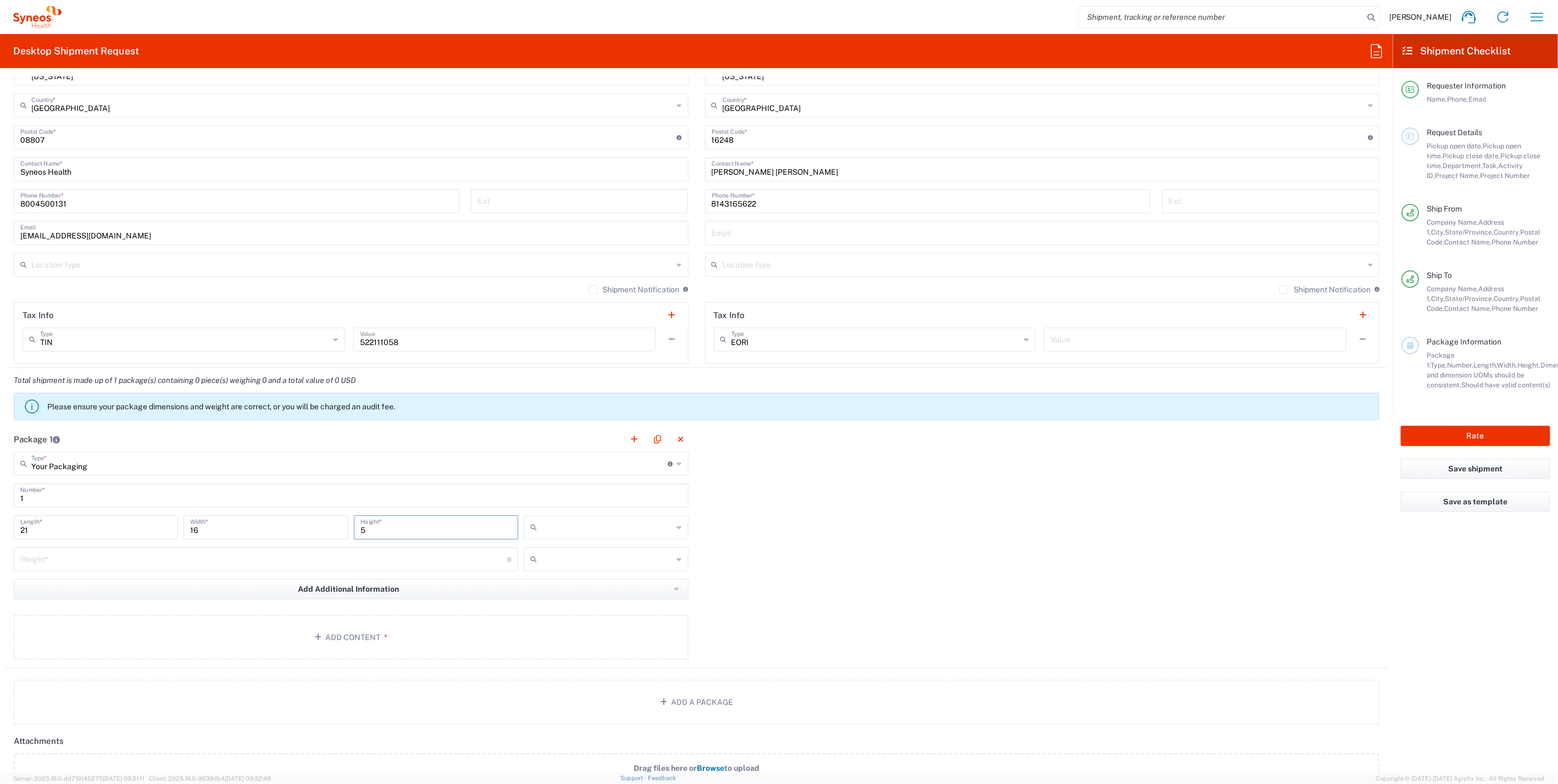
type input "5"
click at [606, 524] on input "text" at bounding box center [607, 527] width 131 height 18
click at [555, 580] on span "in" at bounding box center [602, 585] width 161 height 17
type input "in"
click at [564, 563] on input "text" at bounding box center [607, 559] width 131 height 18
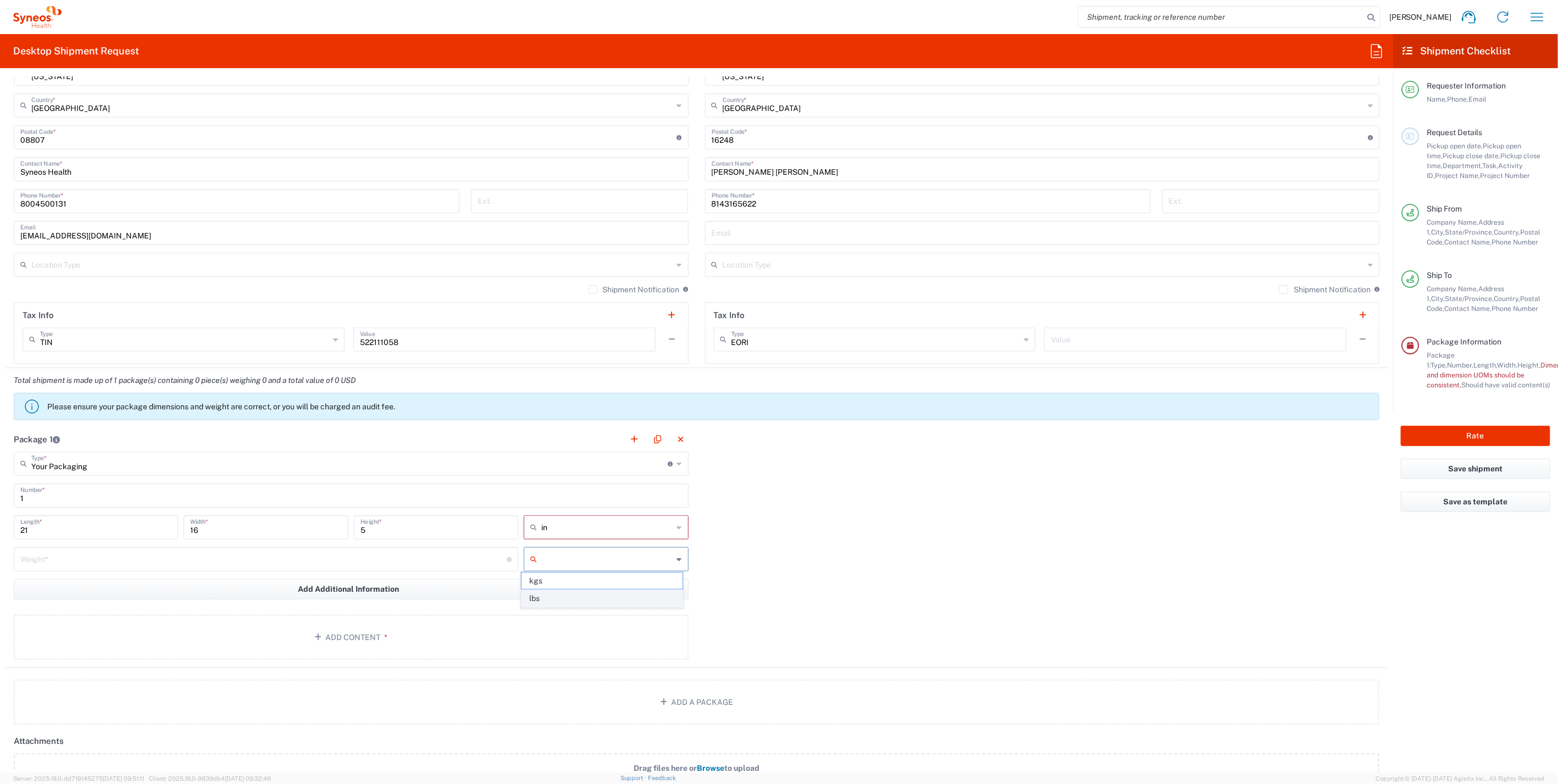
click at [554, 601] on span "lbs" at bounding box center [602, 598] width 161 height 17
type input "lbs"
click at [183, 560] on input "number" at bounding box center [264, 559] width 486 height 19
type input "8"
click at [448, 649] on button "Add Content *" at bounding box center [351, 637] width 675 height 45
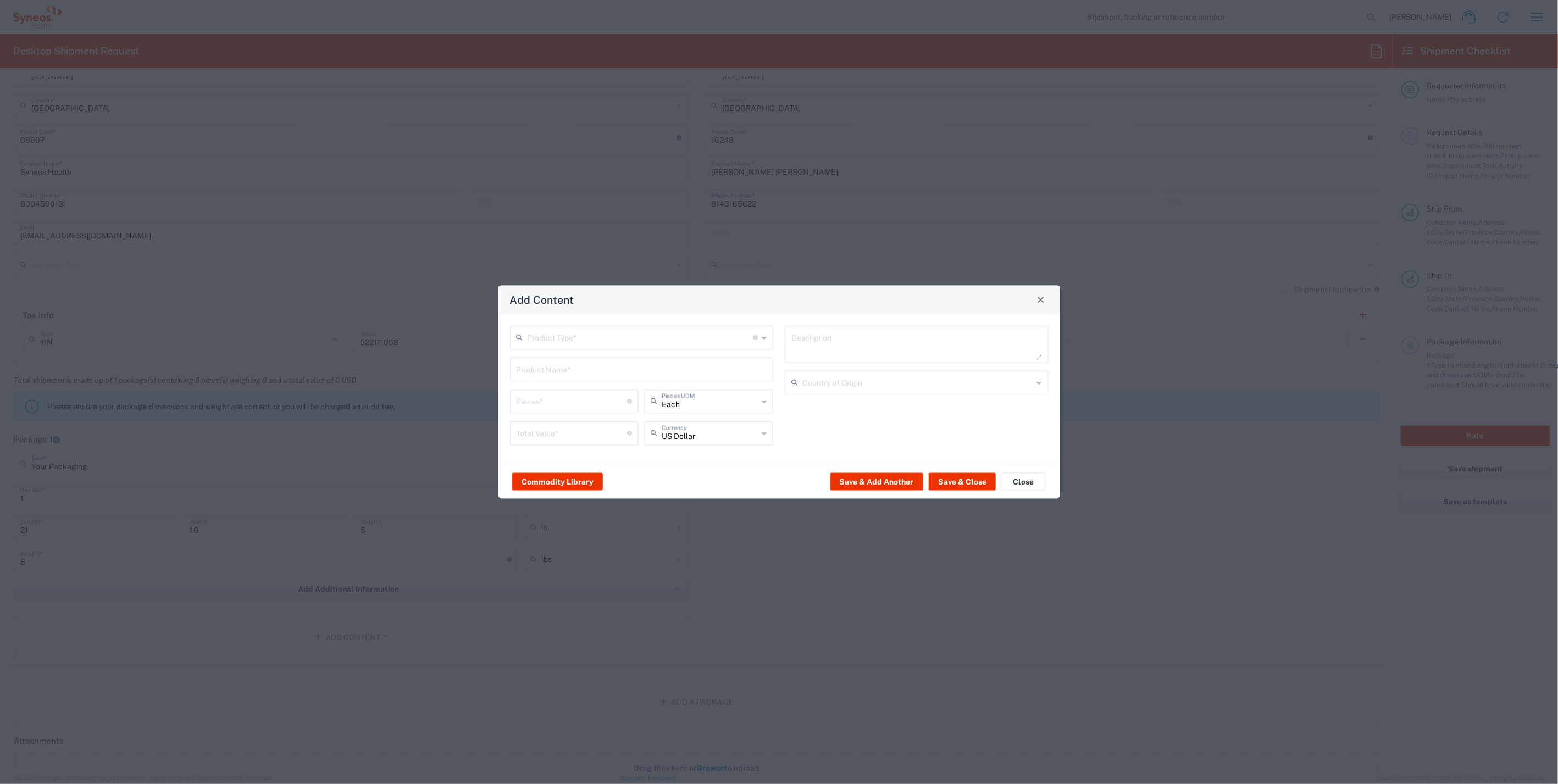
click at [645, 340] on input "text" at bounding box center [640, 337] width 226 height 19
click at [587, 381] on span "General Commodity" at bounding box center [642, 379] width 262 height 17
type input "General Commodity"
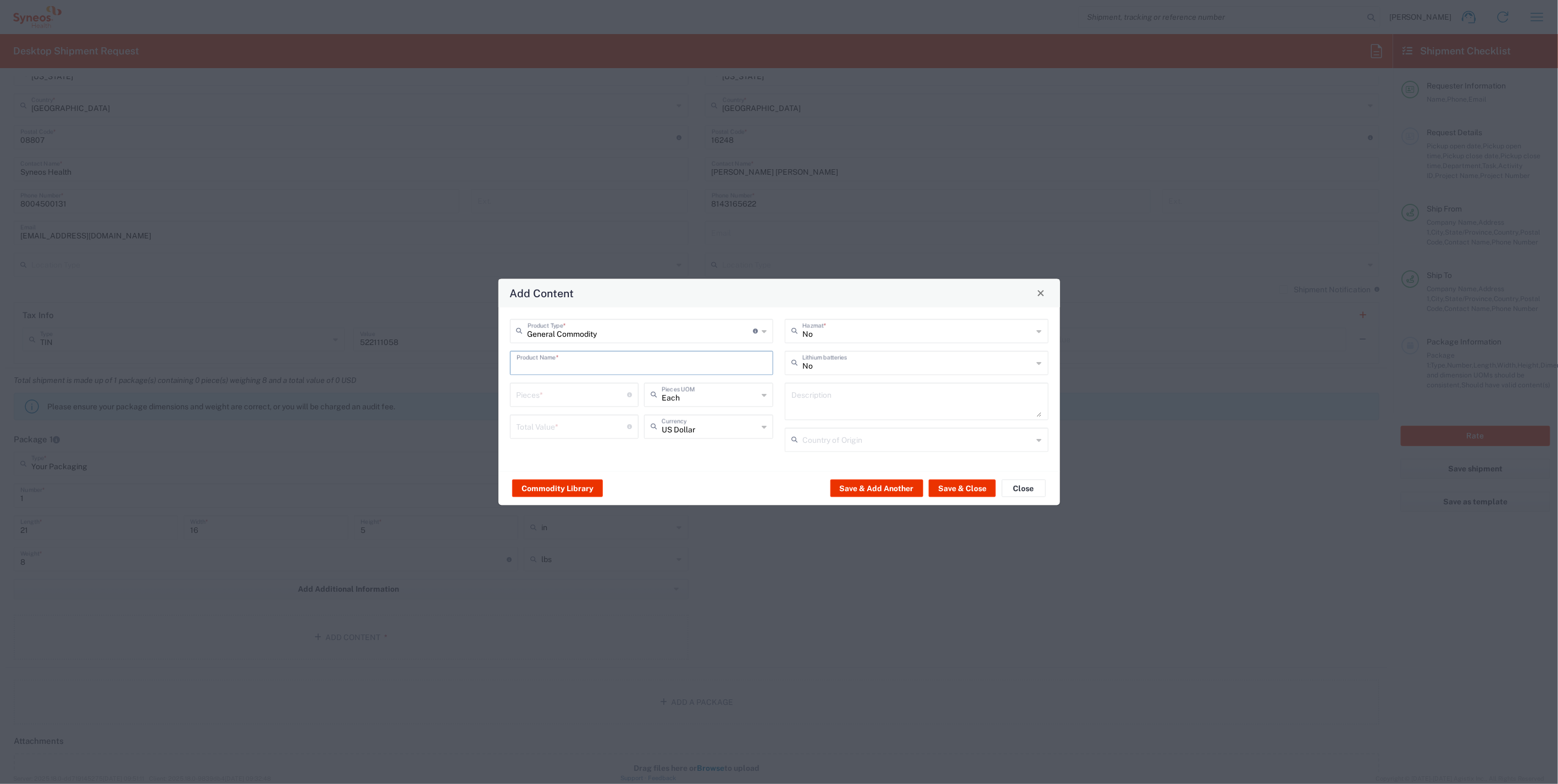
click at [587, 366] on input "text" at bounding box center [642, 361] width 250 height 19
click at [629, 429] on div "ThinkPad T14 Gen 2 Laptop - 16 GB RAM" at bounding box center [642, 426] width 262 height 19
type input "ThinkPad T14 Gen 2 Laptop - 16 GB RAM"
type input "1"
type textarea "Intel Core i7-1156G7 vProÂ® Processor - 14"- 16 GB RAM - 512 GB SSD"
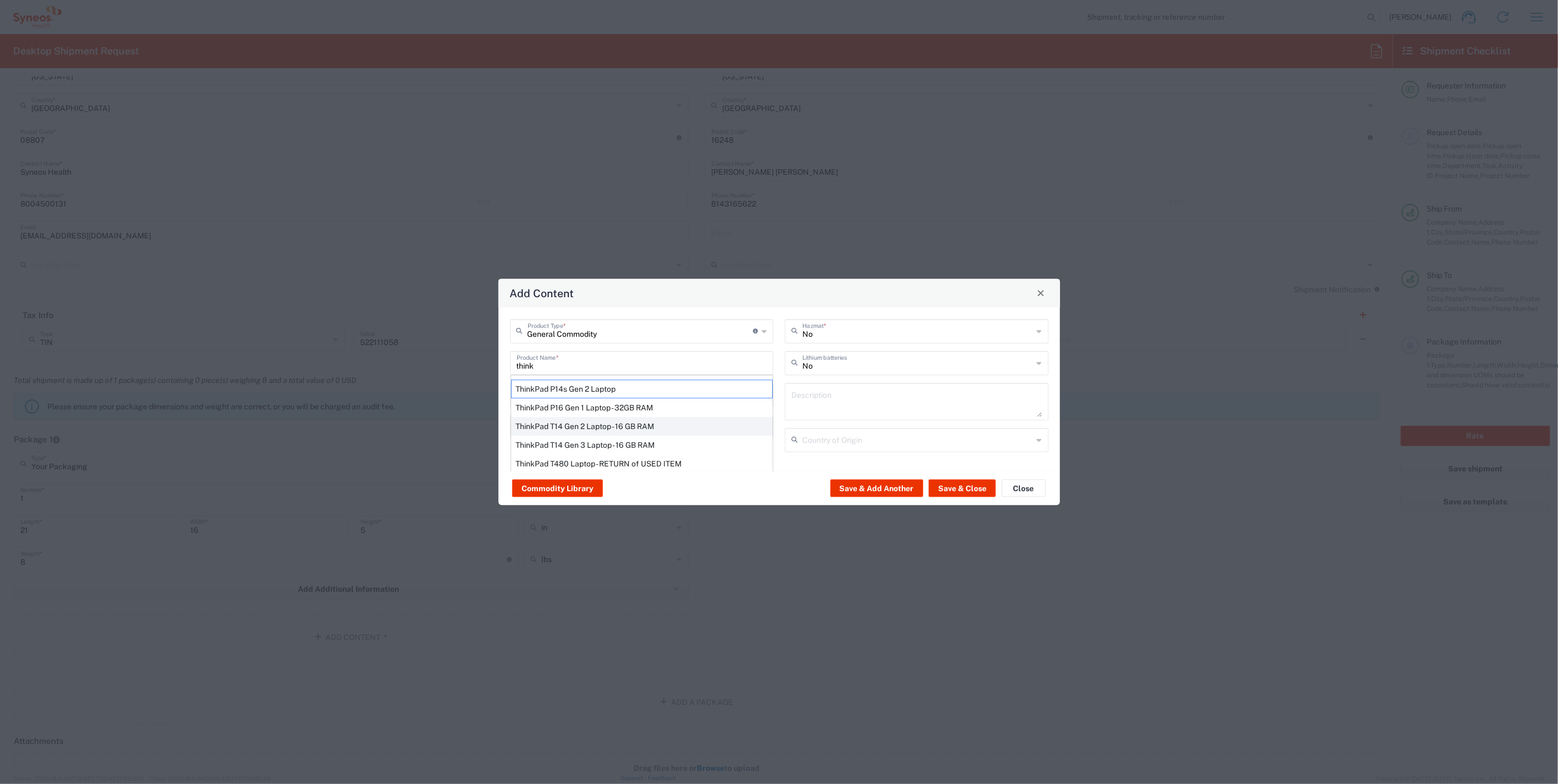
type input "[GEOGRAPHIC_DATA]"
type input "Yes"
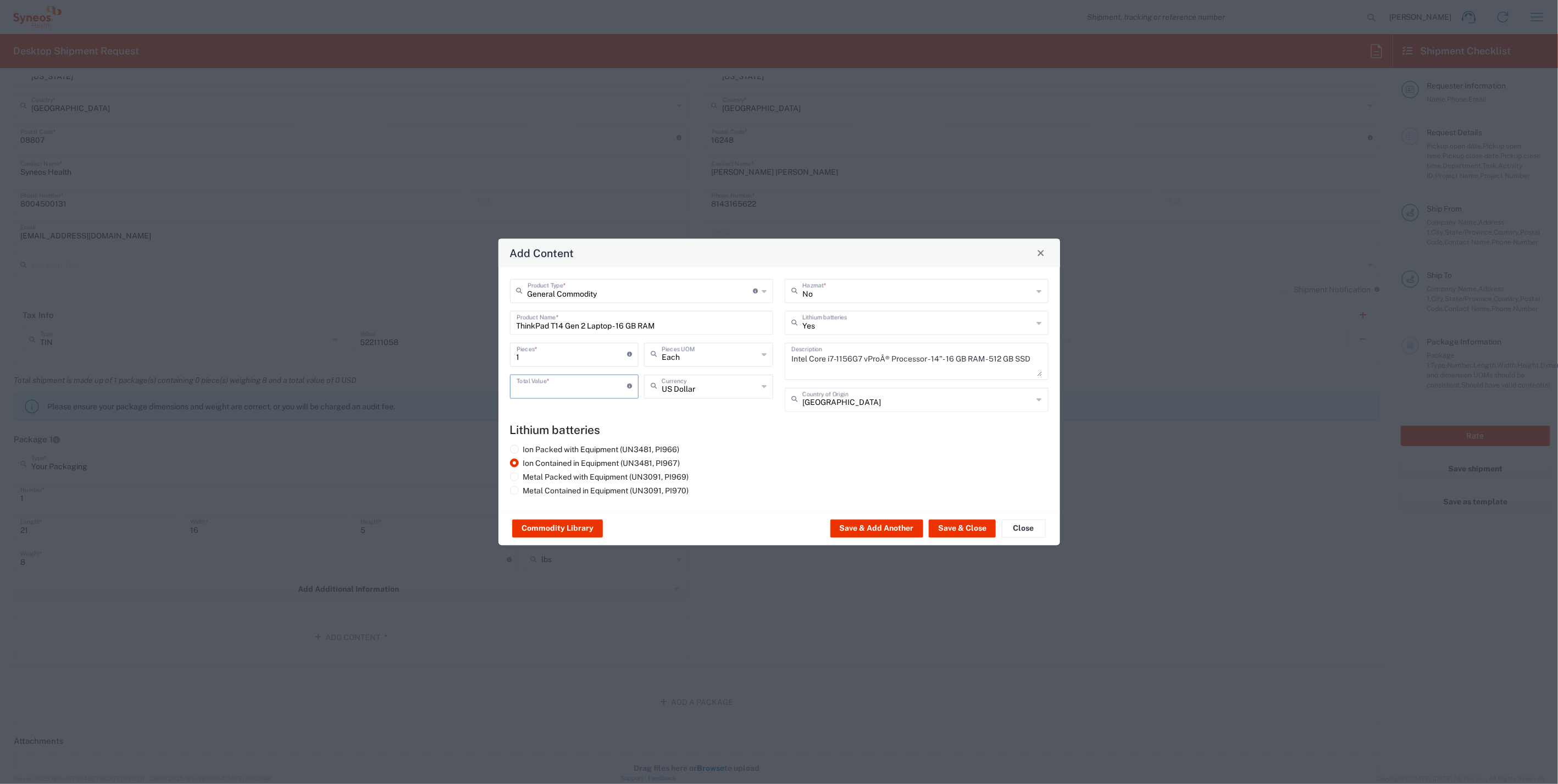
click at [568, 393] on input "number" at bounding box center [572, 386] width 111 height 19
type input "1000"
click at [948, 526] on button "Save & Close" at bounding box center [962, 528] width 67 height 18
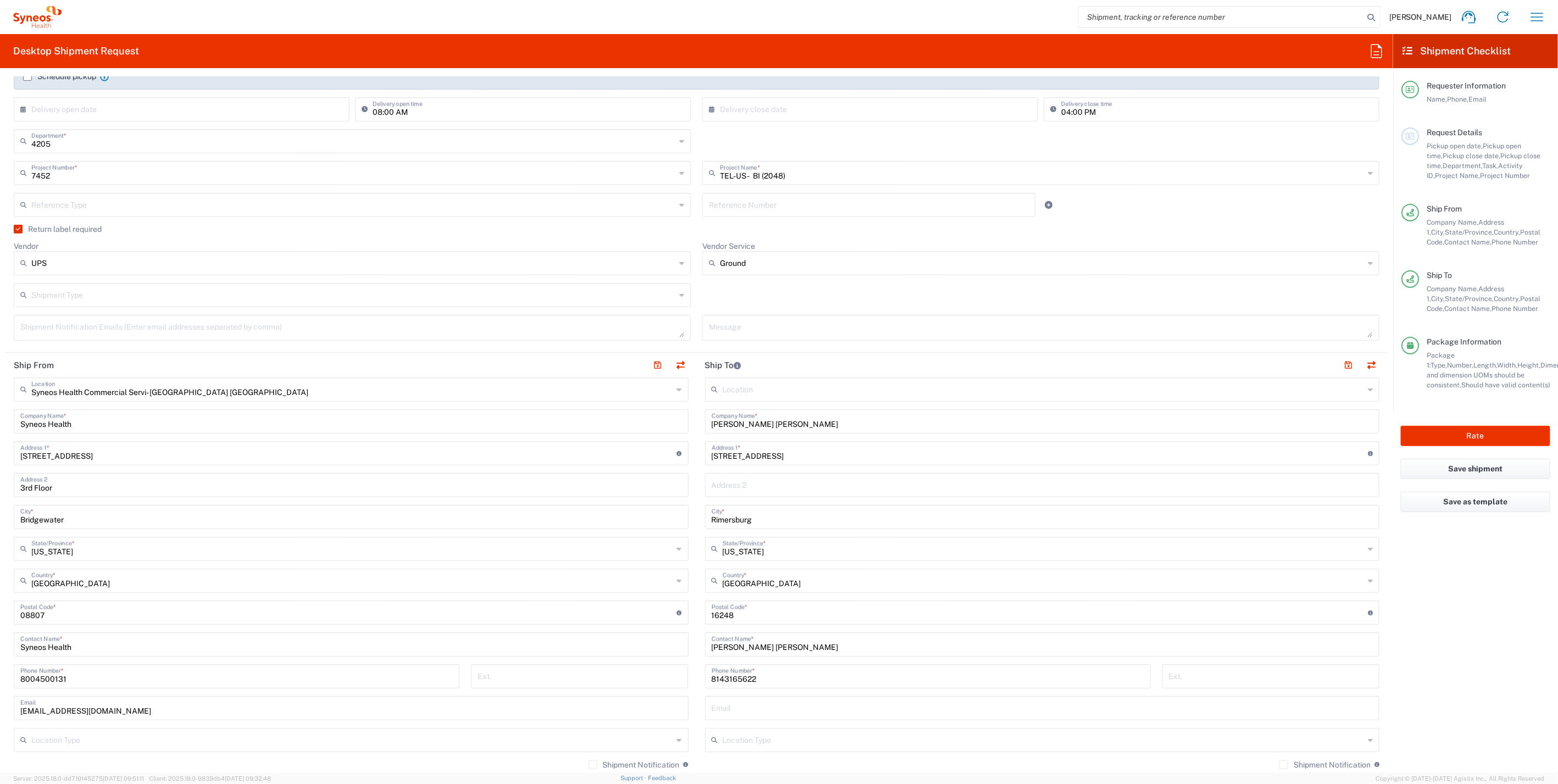
scroll to position [0, 0]
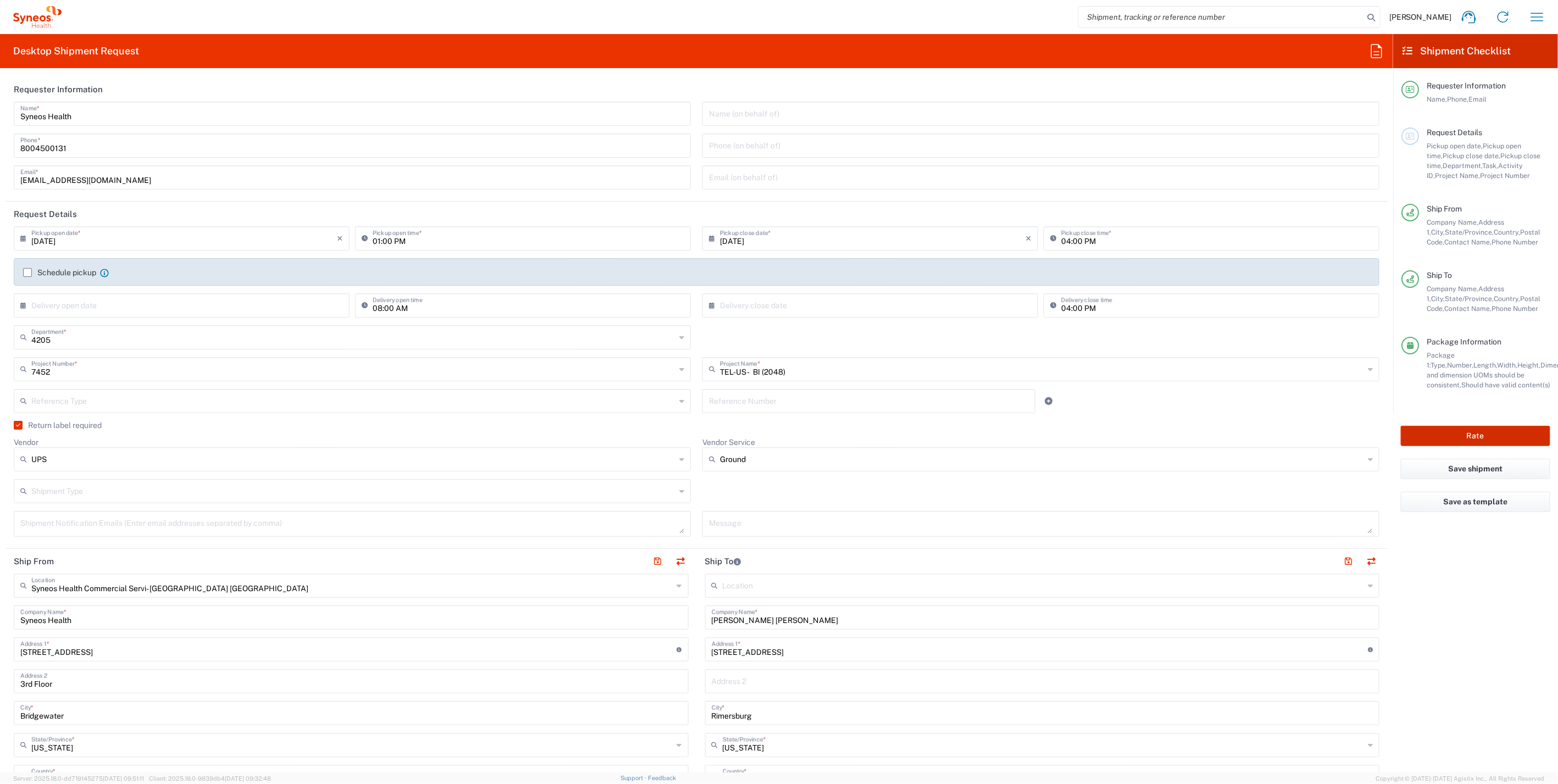
click at [1476, 432] on button "Rate" at bounding box center [1475, 436] width 149 height 21
type input "7452"
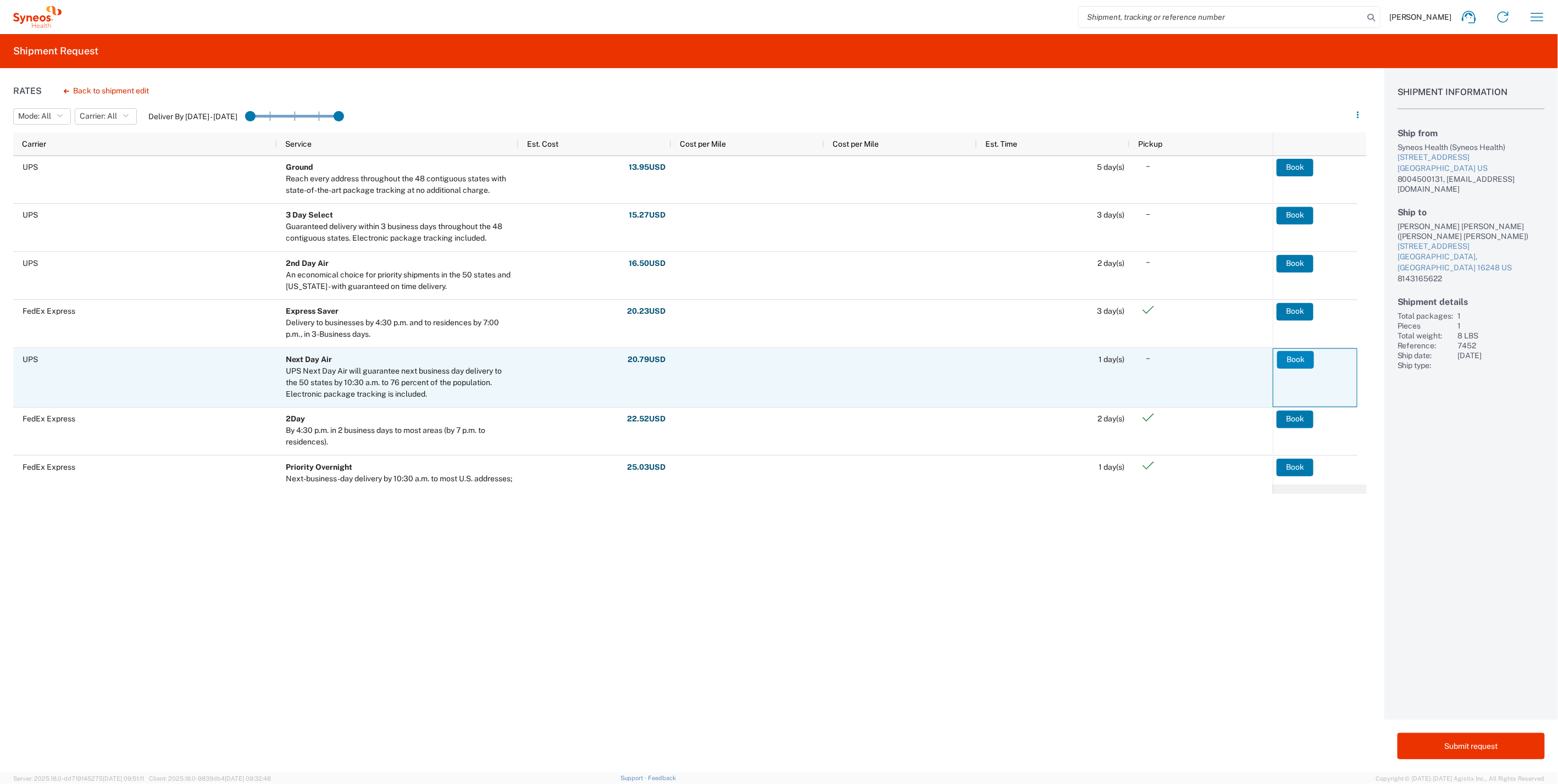
click at [1296, 359] on button "Book" at bounding box center [1296, 359] width 37 height 18
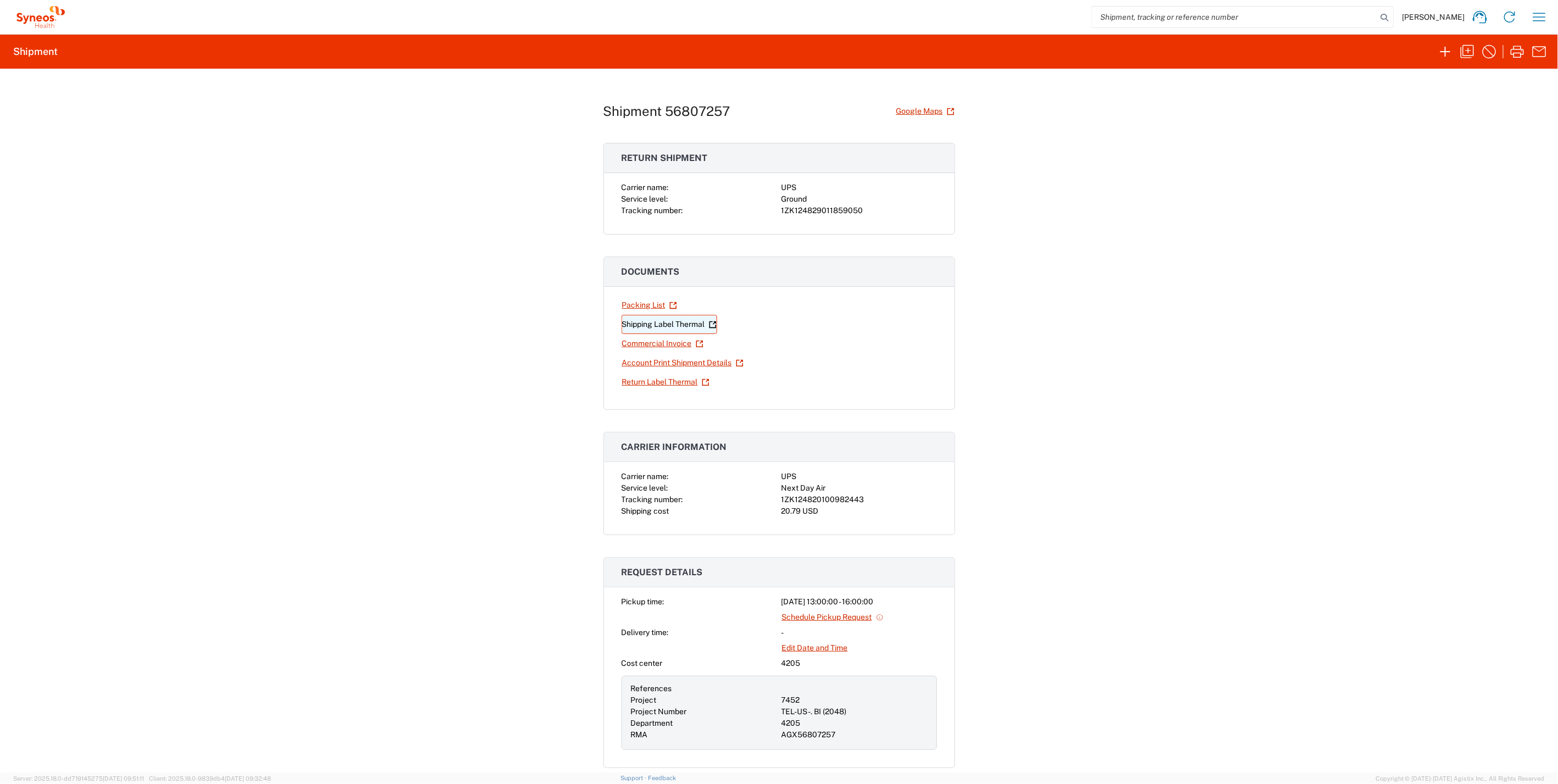
click at [661, 324] on link "Shipping Label Thermal" at bounding box center [670, 325] width 96 height 19
click at [656, 378] on link "Return Label Thermal" at bounding box center [666, 382] width 88 height 19
